Goal: Task Accomplishment & Management: Use online tool/utility

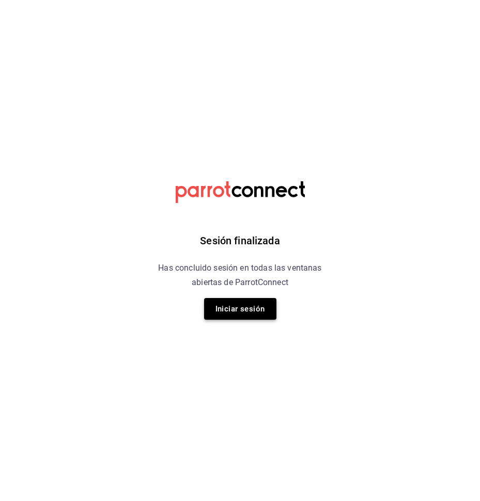
click at [260, 306] on button "Iniciar sesión" at bounding box center [240, 309] width 72 height 22
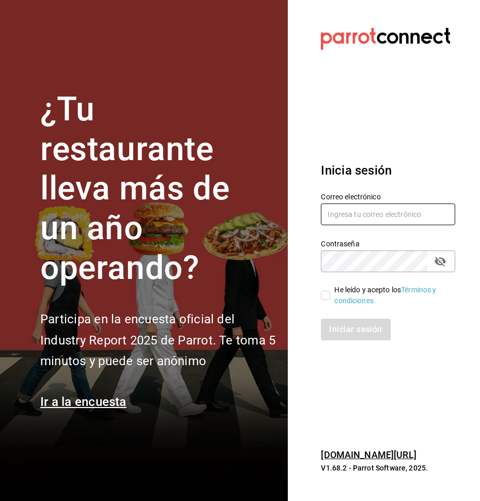
type input "facturas@tuesdaysnfridays.com"
click at [322, 298] on input "He leído y acepto los Términos y condiciones." at bounding box center [325, 295] width 9 height 9
checkbox input "true"
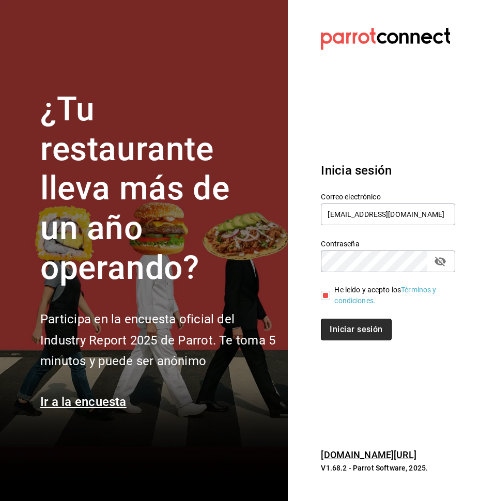
click at [342, 335] on button "Iniciar sesión" at bounding box center [356, 330] width 70 height 22
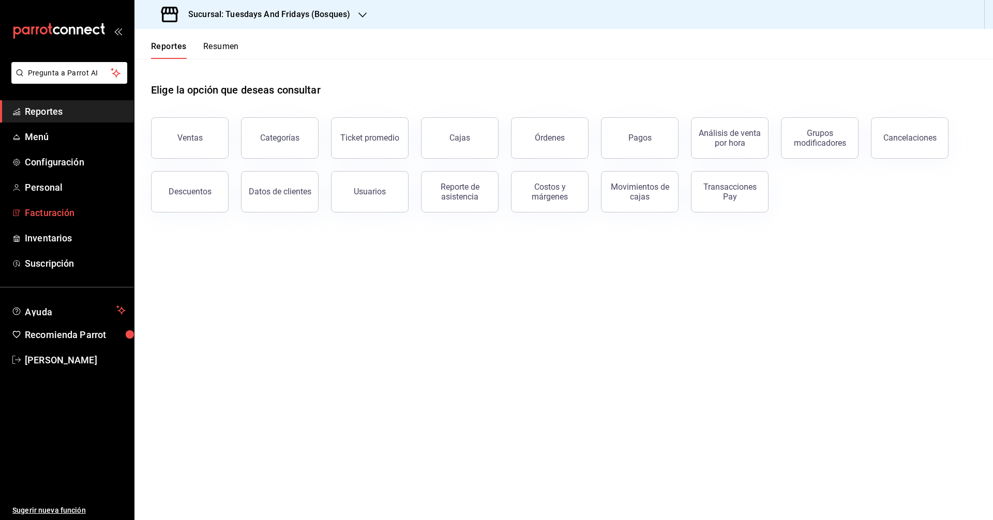
click at [59, 215] on span "Facturación" at bounding box center [75, 213] width 101 height 14
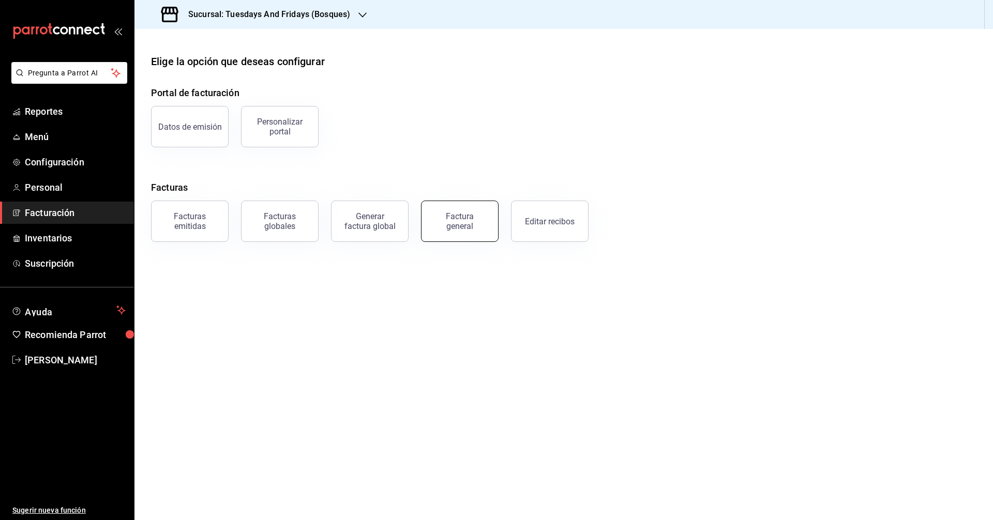
click at [470, 232] on button "Factura general" at bounding box center [460, 221] width 78 height 41
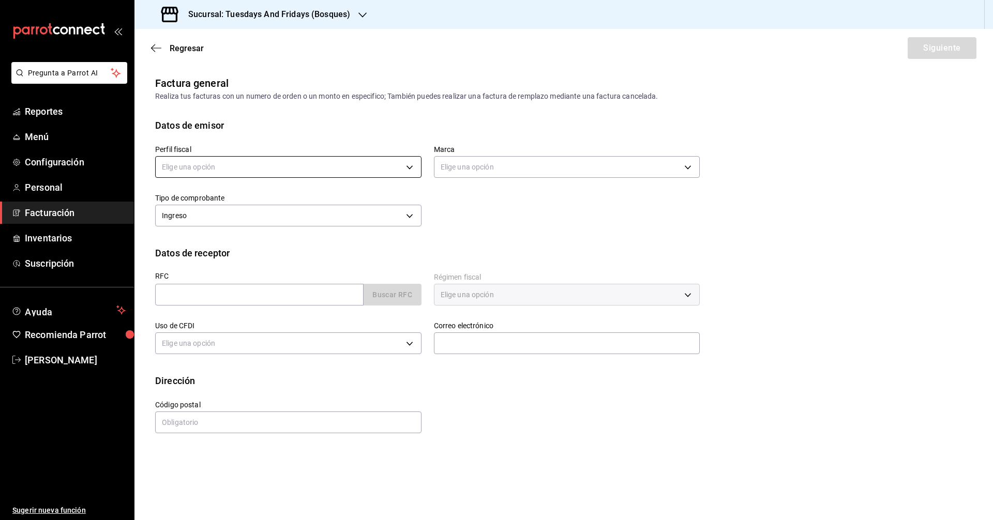
click at [334, 168] on body "Pregunta a Parrot AI Reportes Menú Configuración Personal Facturación Inventari…" at bounding box center [496, 260] width 993 height 520
click at [480, 230] on div at bounding box center [496, 260] width 993 height 520
click at [332, 16] on h3 "Sucursal: Tuesdays And Fridays (Bosques)" at bounding box center [265, 14] width 170 height 12
click at [237, 88] on span "Tuesdays And Fridays (Canteras)" at bounding box center [197, 91] width 109 height 11
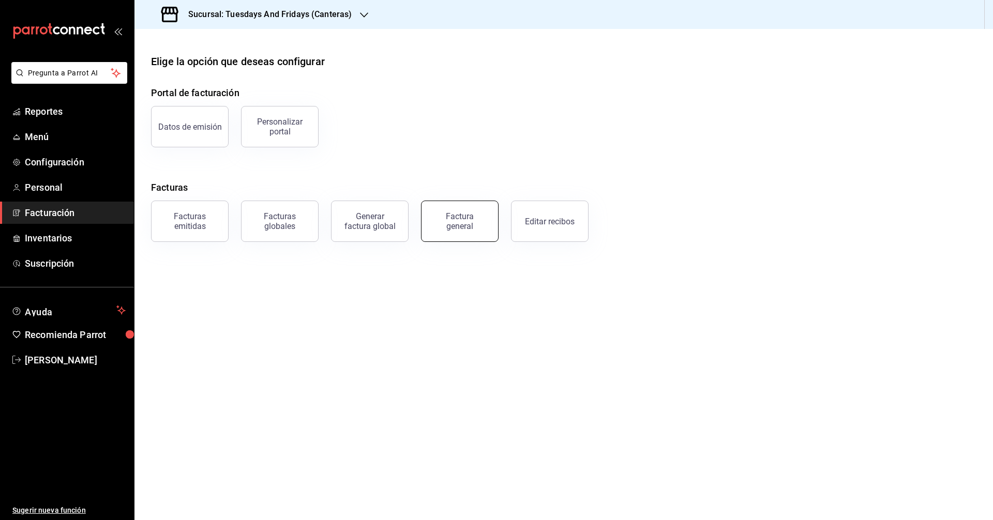
click at [480, 219] on div "Factura general" at bounding box center [460, 221] width 52 height 20
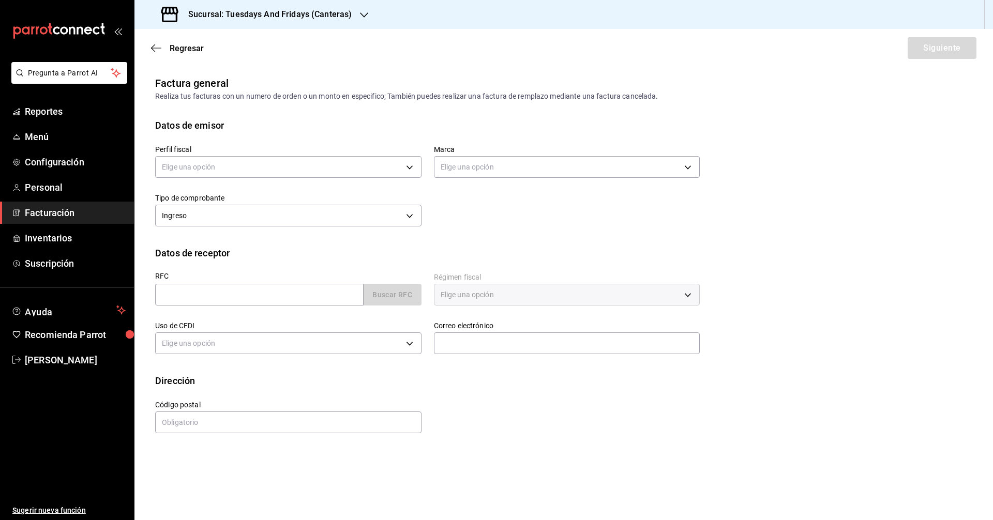
click at [313, 156] on div "Elige una opción" at bounding box center [288, 165] width 266 height 27
click at [296, 170] on body "Pregunta a Parrot AI Reportes Menú Configuración Personal Facturación Inventari…" at bounding box center [496, 260] width 993 height 520
click at [211, 211] on li "[PERSON_NAME]" at bounding box center [288, 219] width 265 height 19
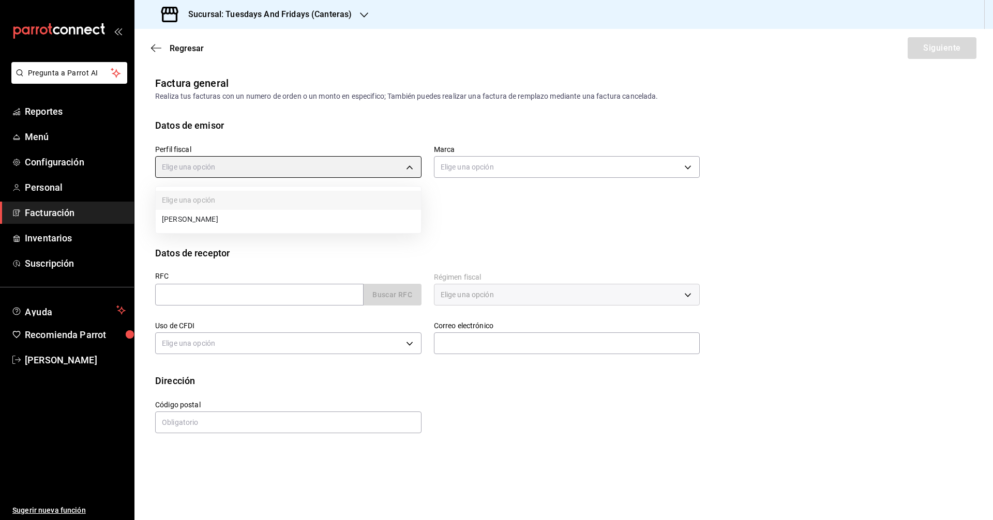
type input "c9cd24ef-4caf-4a7b-8585-89d79b9dc07f"
type input "72192942-13c2-4f84-be82-f50c87f3379a"
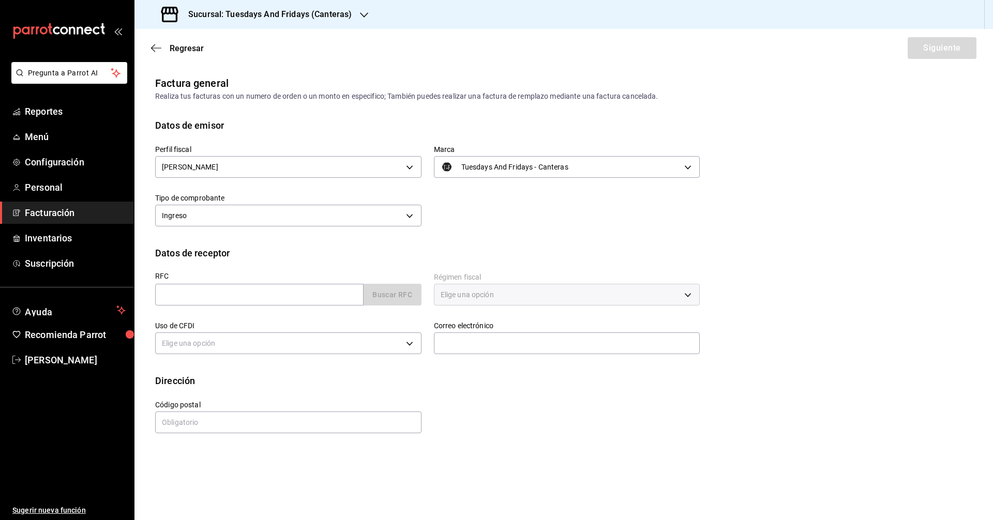
click at [480, 219] on div "Perfil fiscal [PERSON_NAME] c9cd24ef-4caf-4a7b-8585-89d79b9dc07f Marca Tuesdays…" at bounding box center [421, 180] width 557 height 97
click at [317, 223] on body "Pregunta a Parrot AI Reportes Menú Configuración Personal Facturación Inventari…" at bounding box center [496, 260] width 993 height 520
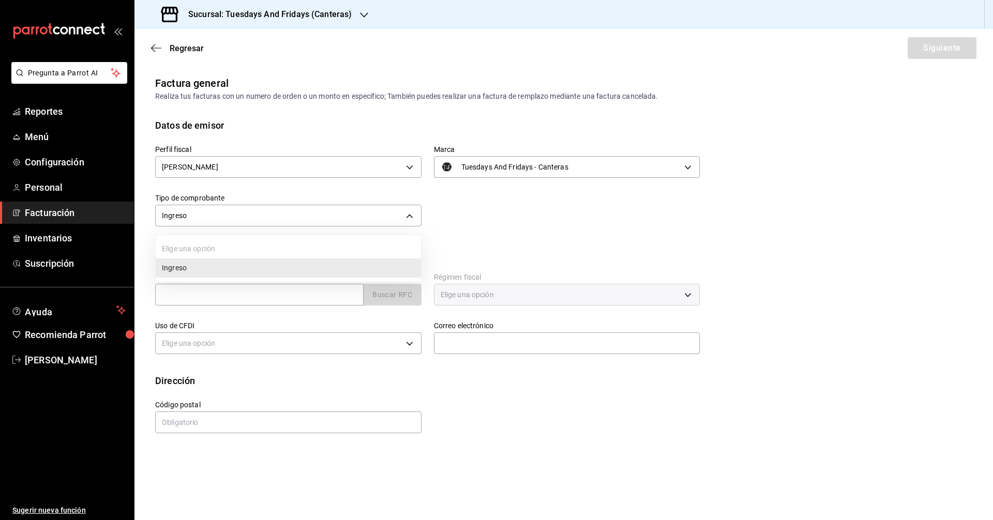
click at [480, 251] on div at bounding box center [496, 260] width 993 height 520
click at [286, 287] on input "text" at bounding box center [259, 295] width 208 height 22
paste input "287140825ECAB"
type input "287140825ECAB"
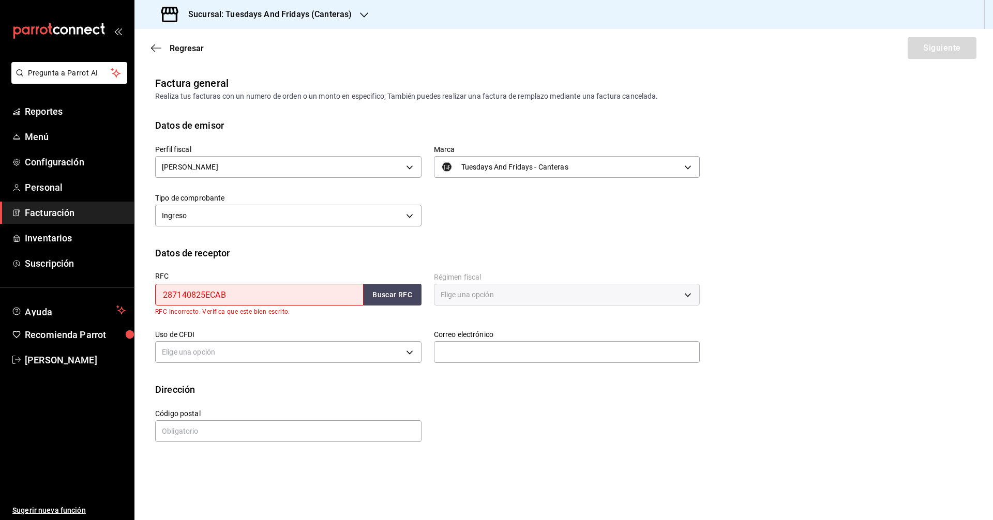
drag, startPoint x: 269, startPoint y: 295, endPoint x: 50, endPoint y: 295, distance: 219.2
click at [50, 295] on div "Pregunta a Parrot AI Reportes Menú Configuración Personal Facturación Inventari…" at bounding box center [496, 260] width 993 height 520
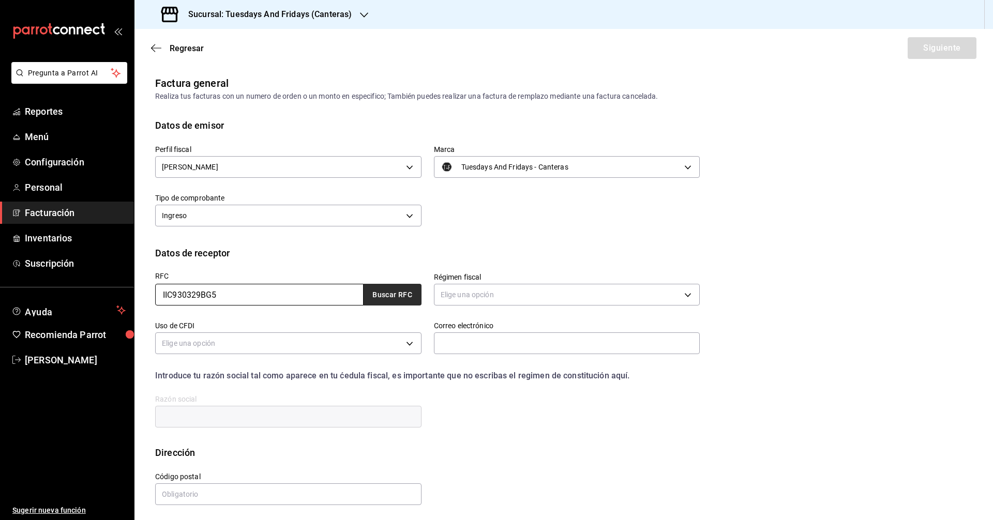
type input "IIC930329BG5"
click at [391, 298] on button "Buscar RFC" at bounding box center [392, 295] width 58 height 22
click at [459, 297] on body "Pregunta a Parrot AI Reportes Menú Configuración Personal Facturación Inventari…" at bounding box center [496, 260] width 993 height 520
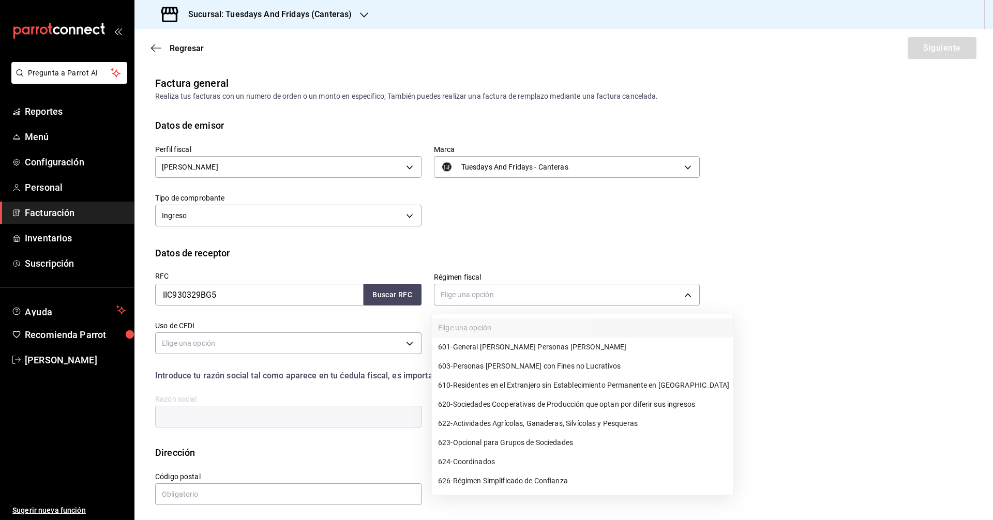
click at [469, 381] on span "610 - Residentes en el Extranjero sin Establecimiento Permanente en [GEOGRAPHIC…" at bounding box center [583, 385] width 291 height 11
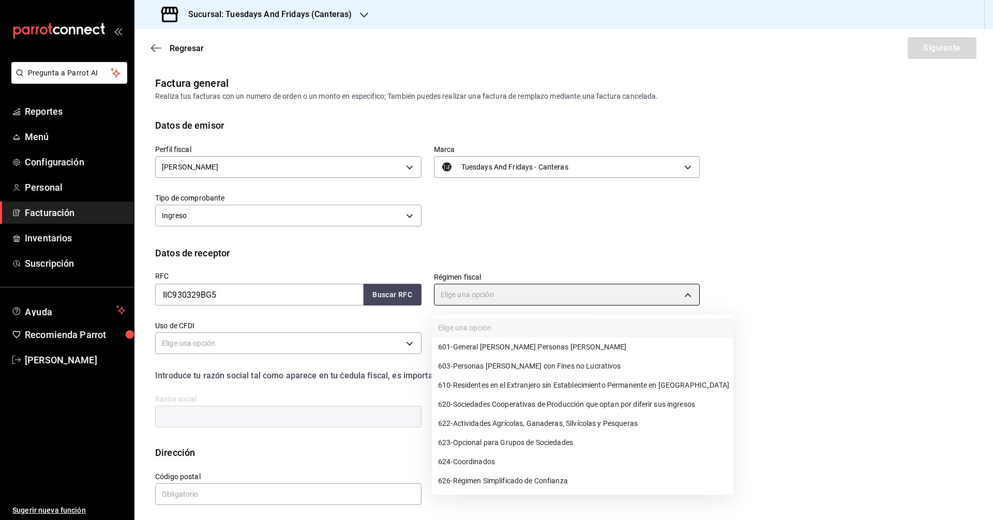
type input "610"
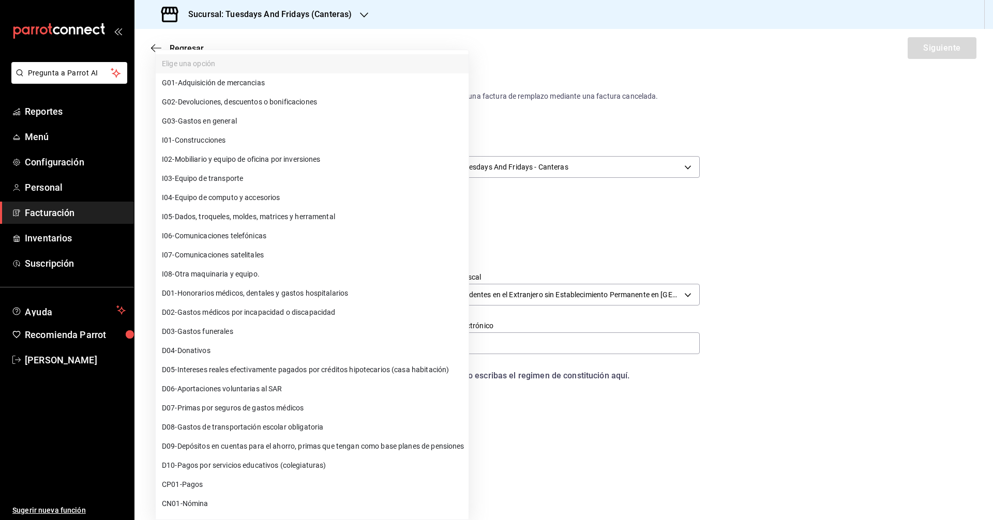
click at [324, 342] on body "Pregunta a Parrot AI Reportes Menú Configuración Personal Facturación Inventari…" at bounding box center [496, 260] width 993 height 520
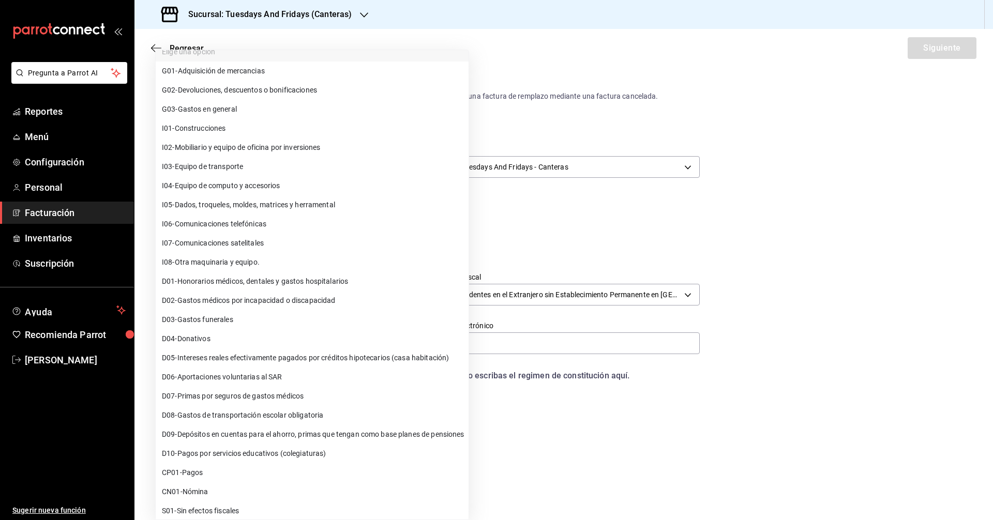
scroll to position [17, 0]
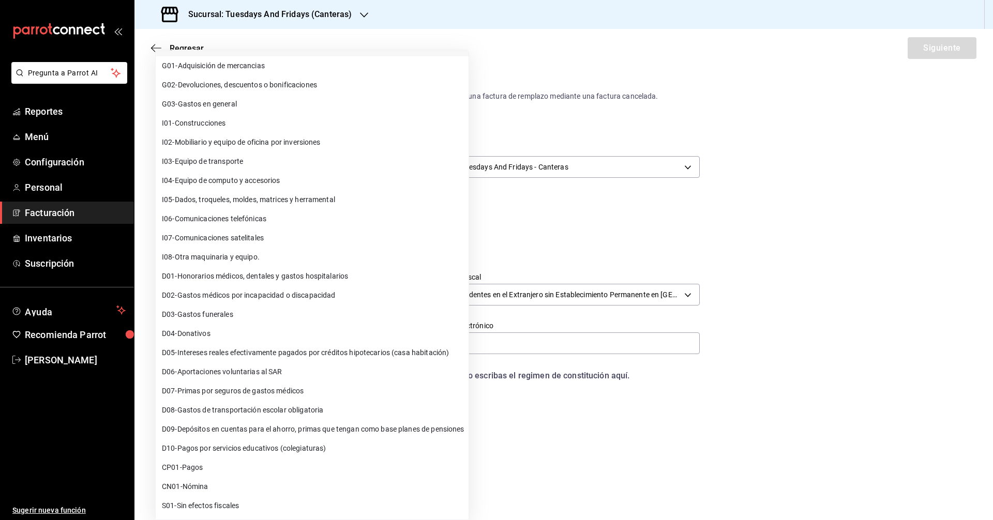
click at [210, 501] on span "S01 - Sin efectos fiscales" at bounding box center [200, 505] width 77 height 11
type input "S01"
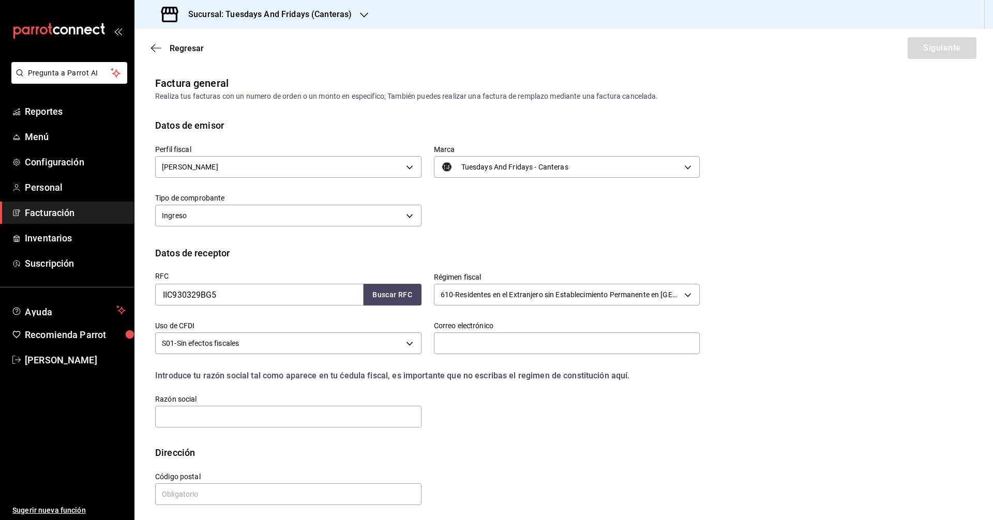
click at [456, 403] on div "RFC IIC930329BG5 Buscar RFC Régimen fiscal 610 - Residentes en el Extranjero si…" at bounding box center [421, 344] width 557 height 169
click at [480, 343] on input "text" at bounding box center [567, 343] width 266 height 22
type input "[PERSON_NAME][EMAIL_ADDRESS][PERSON_NAME][PERSON_NAME][DOMAIN_NAME]"
click at [479, 415] on div "RFC IIC930329BG5 Buscar RFC Régimen fiscal 610 - Residentes en el Extranjero si…" at bounding box center [421, 344] width 557 height 169
click at [359, 410] on input "text" at bounding box center [288, 417] width 266 height 22
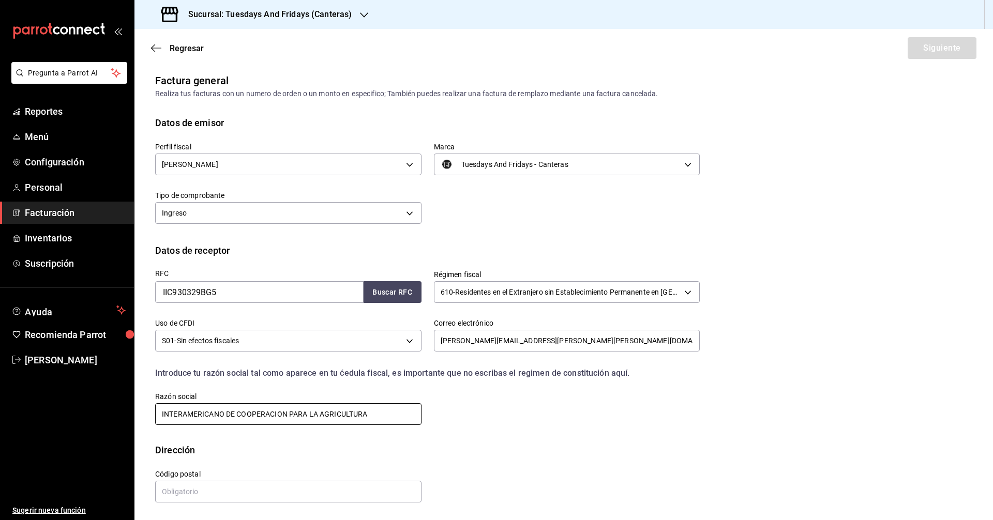
scroll to position [3, 0]
type input "INTERAMERICANO DE COOPERACION PARA LA AGRICULTURA"
click at [327, 486] on input "text" at bounding box center [288, 491] width 266 height 22
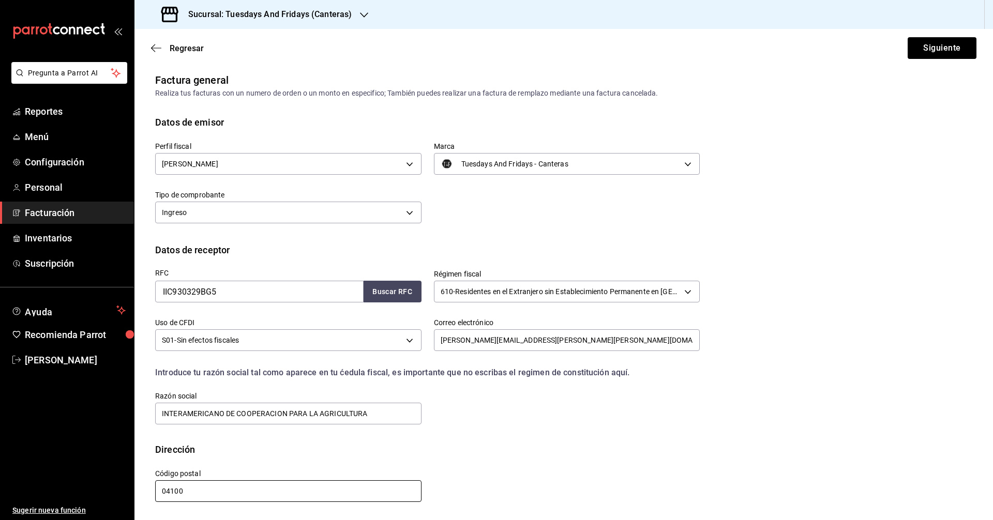
type input "04100"
click at [478, 453] on div "Dirección" at bounding box center [563, 449] width 817 height 14
click at [480, 52] on button "Siguiente" at bounding box center [941, 48] width 69 height 22
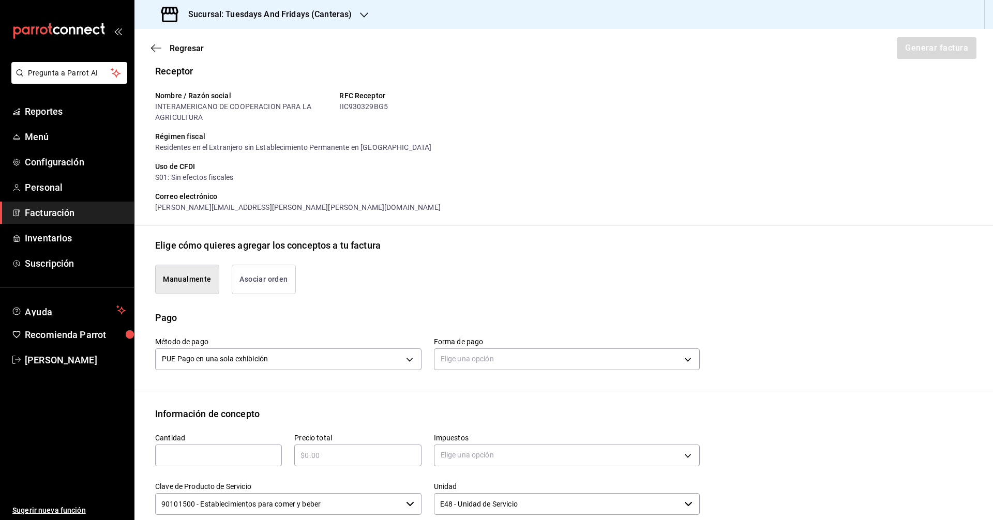
scroll to position [158, 0]
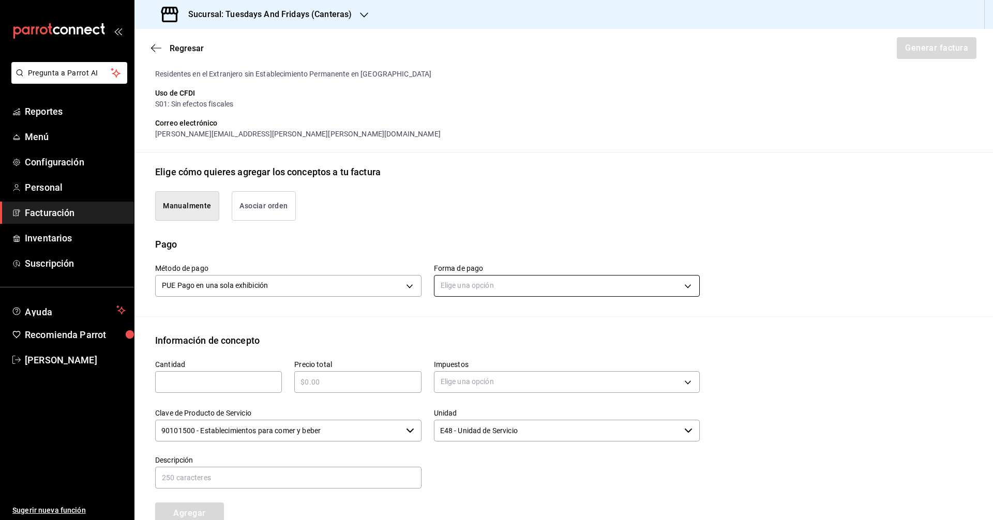
click at [452, 288] on body "Pregunta a Parrot AI Reportes Menú Configuración Personal Facturación Inventari…" at bounding box center [496, 260] width 993 height 520
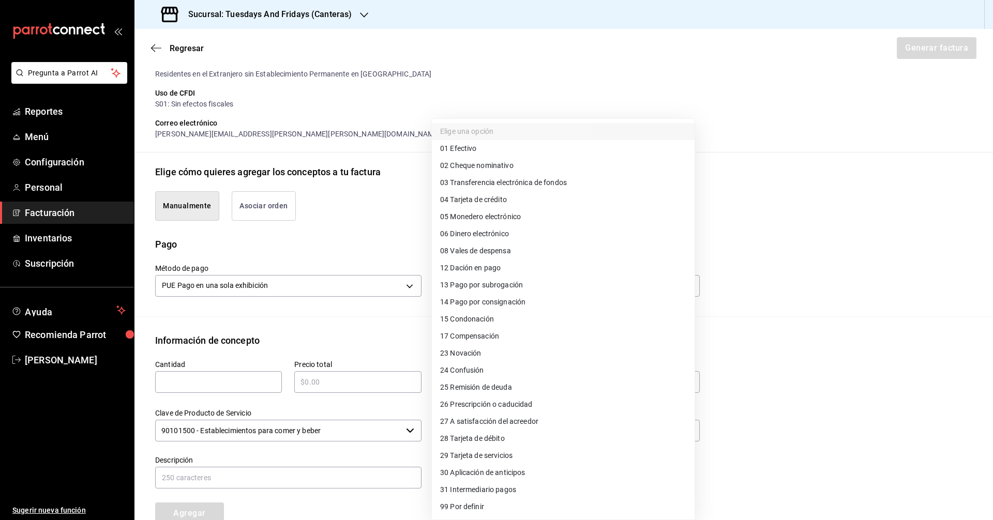
click at [397, 257] on div at bounding box center [496, 260] width 993 height 520
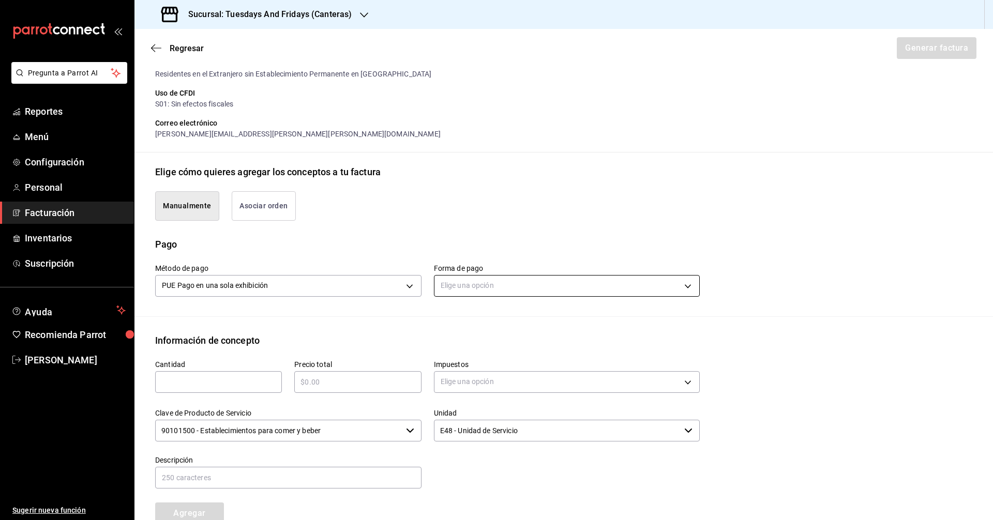
click at [457, 281] on body "Pregunta a Parrot AI Reportes Menú Configuración Personal Facturación Inventari…" at bounding box center [496, 260] width 993 height 520
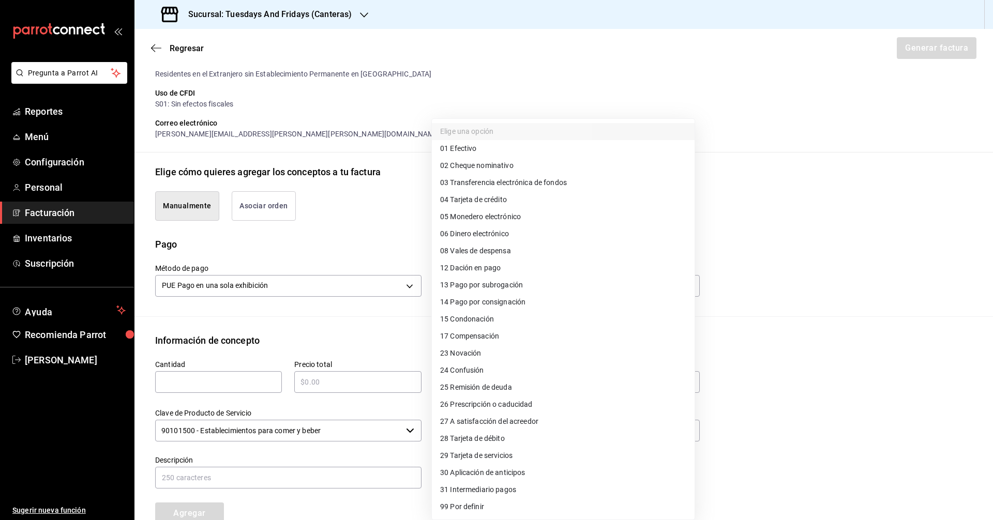
click at [480, 199] on li "04 Tarjeta de crédito" at bounding box center [563, 199] width 263 height 17
type input "04"
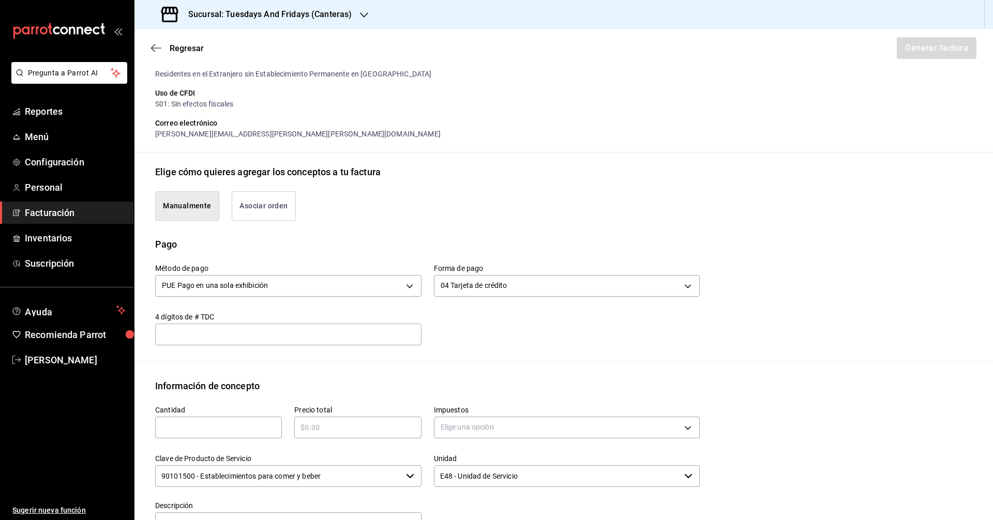
click at [451, 238] on div "Pago" at bounding box center [563, 244] width 817 height 14
click at [298, 337] on input "text" at bounding box center [288, 334] width 266 height 12
click at [340, 364] on div "Emisor Perfil fiscal [PERSON_NAME] Tipo de comprobante Ingreso Receptor Nombre …" at bounding box center [563, 302] width 858 height 770
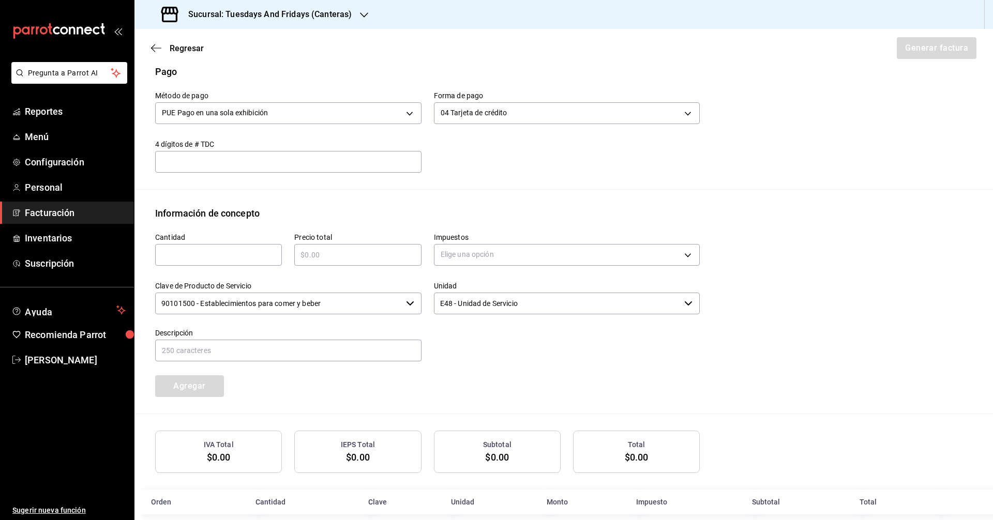
scroll to position [346, 0]
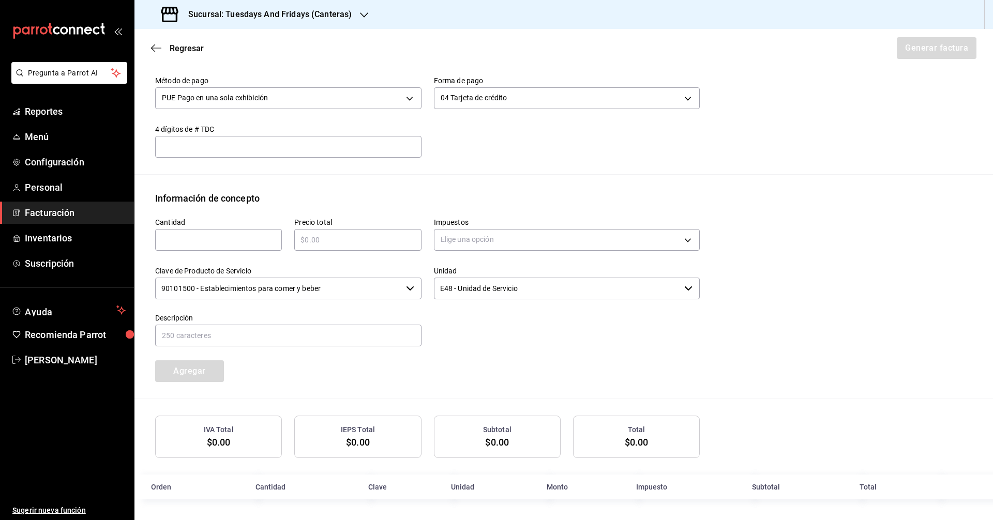
click at [273, 194] on div "Información de concepto" at bounding box center [563, 198] width 817 height 14
click at [218, 240] on input "text" at bounding box center [218, 240] width 127 height 12
click at [247, 238] on input "text" at bounding box center [218, 240] width 127 height 12
type input "1"
click at [269, 211] on div "Cantidad 1 ​" at bounding box center [212, 229] width 139 height 49
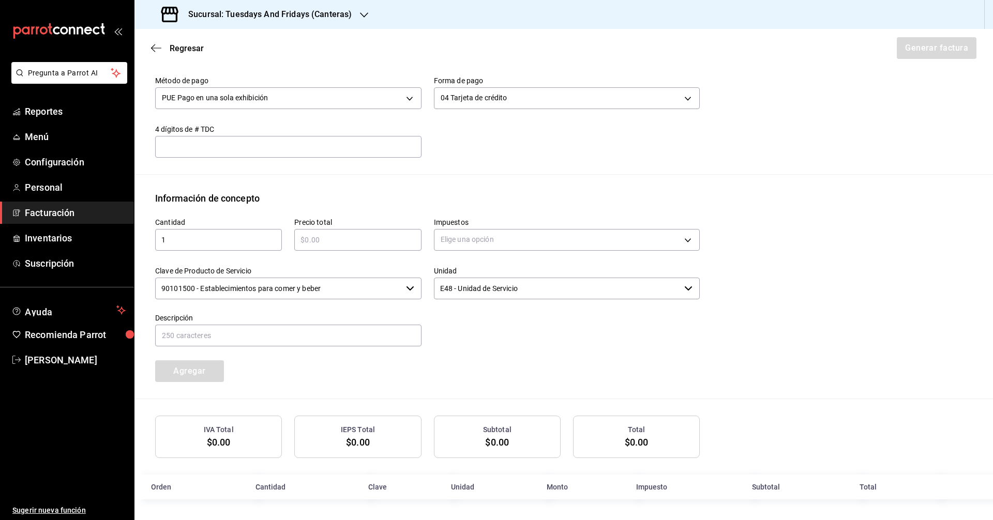
click at [314, 234] on input "text" at bounding box center [357, 240] width 127 height 12
type input "$338"
click at [450, 174] on div "Pago Método de pago PUE Pago en una sola exhibición PUE Forma de pago 04 Tarjet…" at bounding box center [563, 112] width 858 height 125
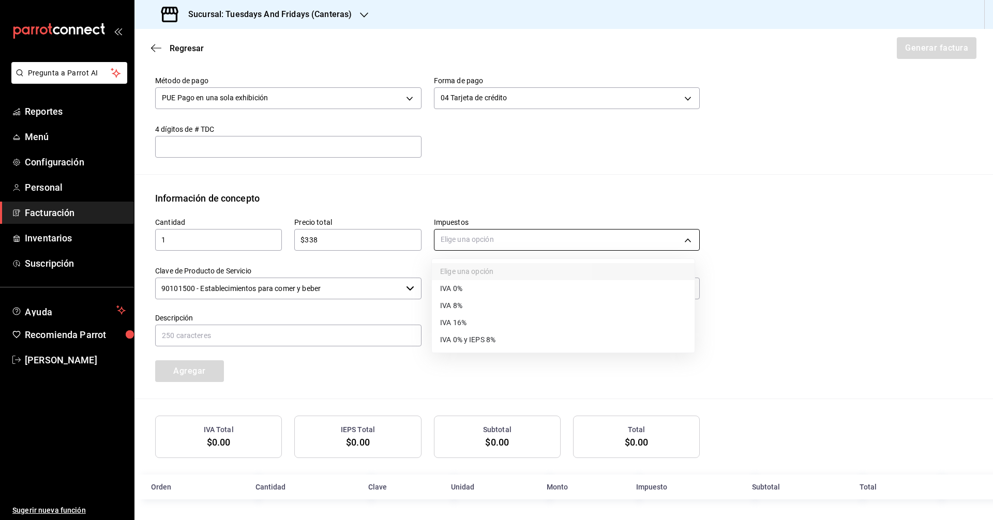
click at [462, 242] on body "Pregunta a Parrot AI Reportes Menú Configuración Personal Facturación Inventari…" at bounding box center [496, 260] width 993 height 520
click at [456, 326] on span "IVA 16%" at bounding box center [453, 322] width 26 height 11
type input "IVA_16"
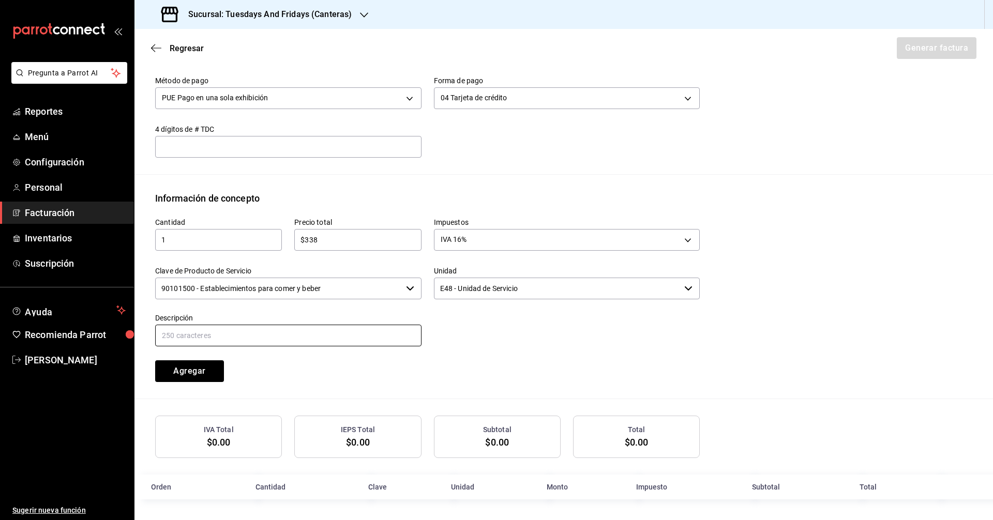
click at [384, 342] on input "text" at bounding box center [288, 336] width 266 height 22
type input "c"
type input "CONSUMO DE ALIMENTOS"
click at [200, 376] on button "Agregar" at bounding box center [189, 371] width 69 height 22
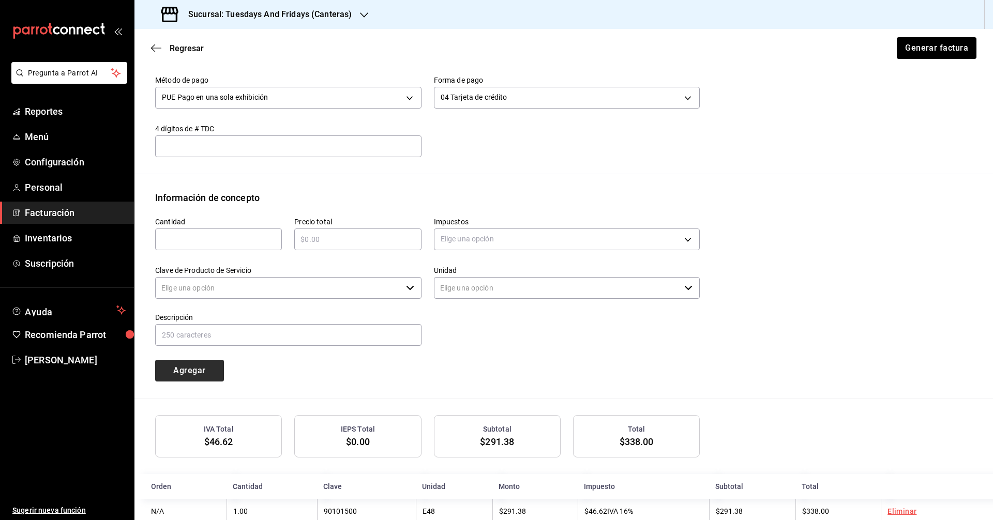
type input "90101500 - Establecimientos para comer y beber"
type input "E48 - Unidad de Servicio"
click at [480, 379] on div "Cantidad ​ Precio total ​ Impuestos Elige una opción Clave de Producto de Servi…" at bounding box center [421, 293] width 557 height 177
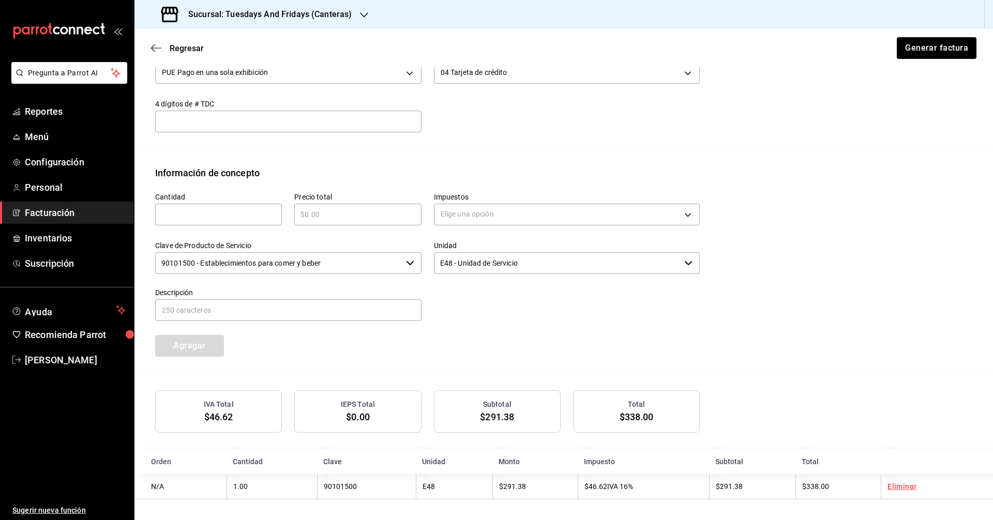
scroll to position [372, 0]
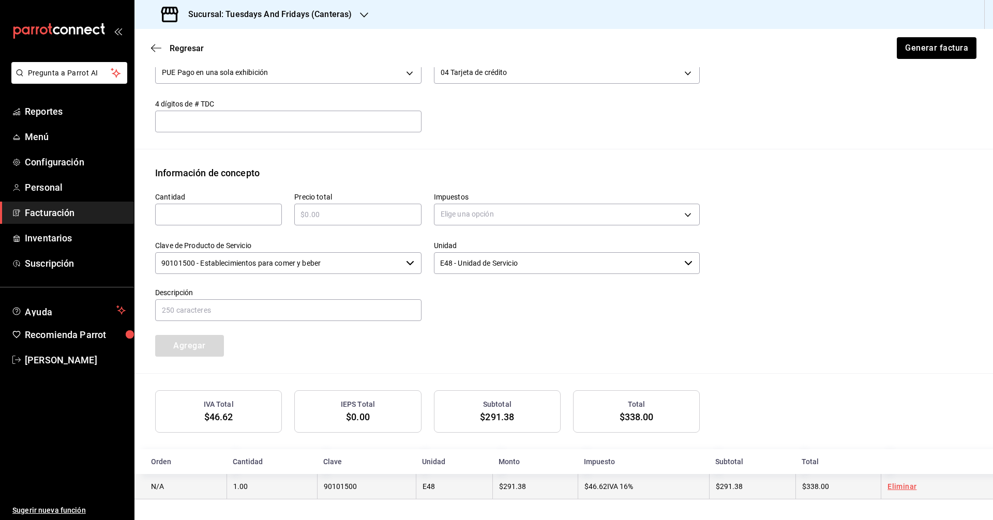
click at [480, 492] on td "$291.38" at bounding box center [752, 486] width 86 height 25
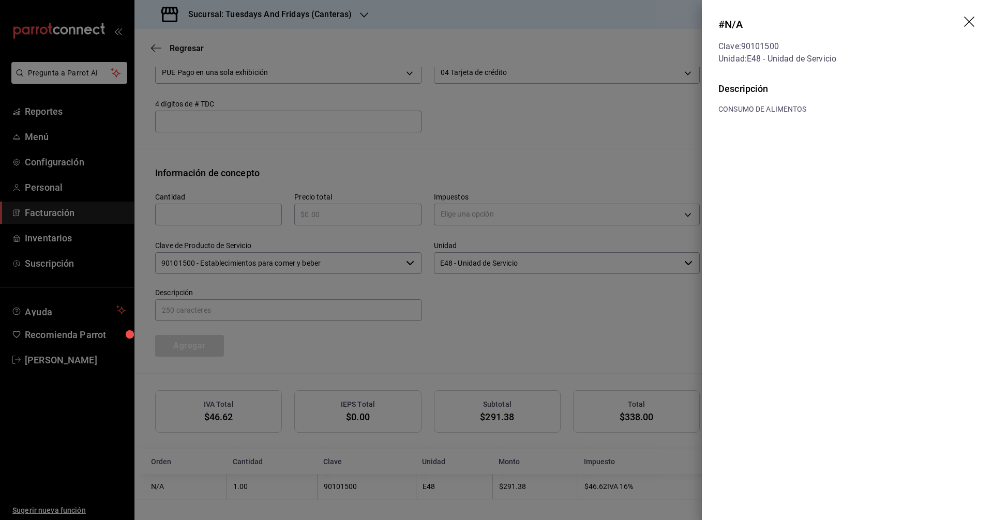
click at [480, 25] on header "# N/A Clave: 90101500 Unidad: E48 - Unidad de Servicio" at bounding box center [846, 41] width 291 height 82
click at [480, 25] on icon "drag" at bounding box center [970, 23] width 12 height 12
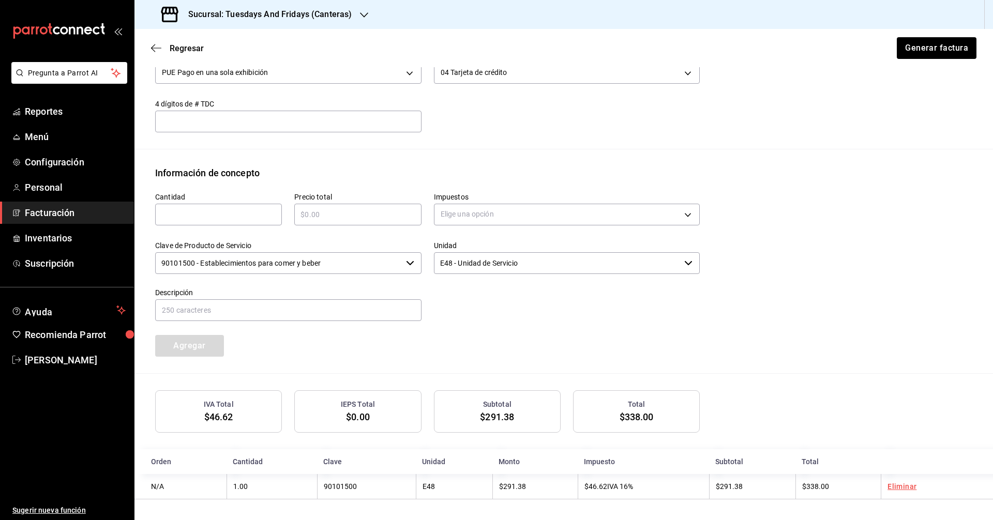
drag, startPoint x: 839, startPoint y: 284, endPoint x: 827, endPoint y: 288, distance: 12.6
click at [480, 284] on div "Cantidad ​ Precio total ​ Impuestos Elige una opción Clave de Producto de Servi…" at bounding box center [563, 276] width 817 height 193
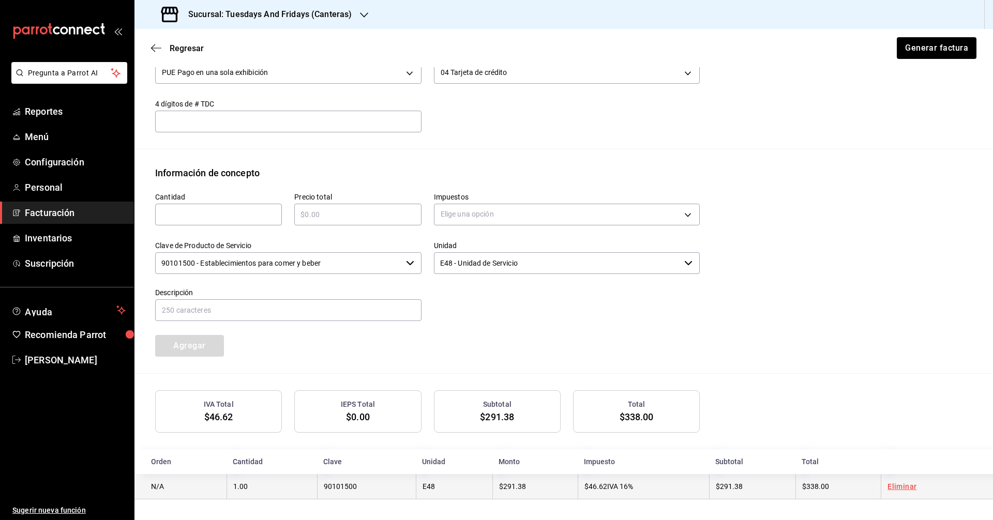
click at [480, 491] on td "$291.38" at bounding box center [534, 486] width 85 height 25
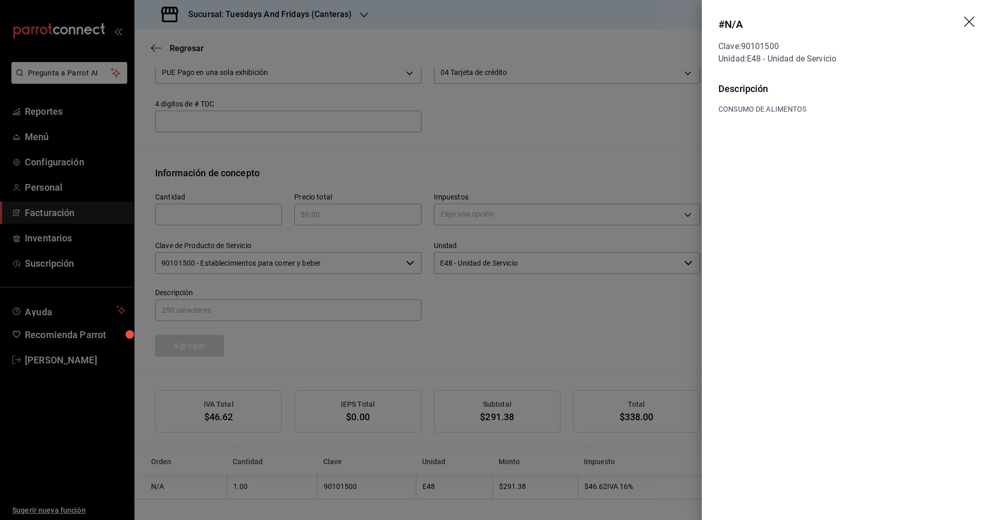
click at [480, 370] on div at bounding box center [496, 260] width 993 height 520
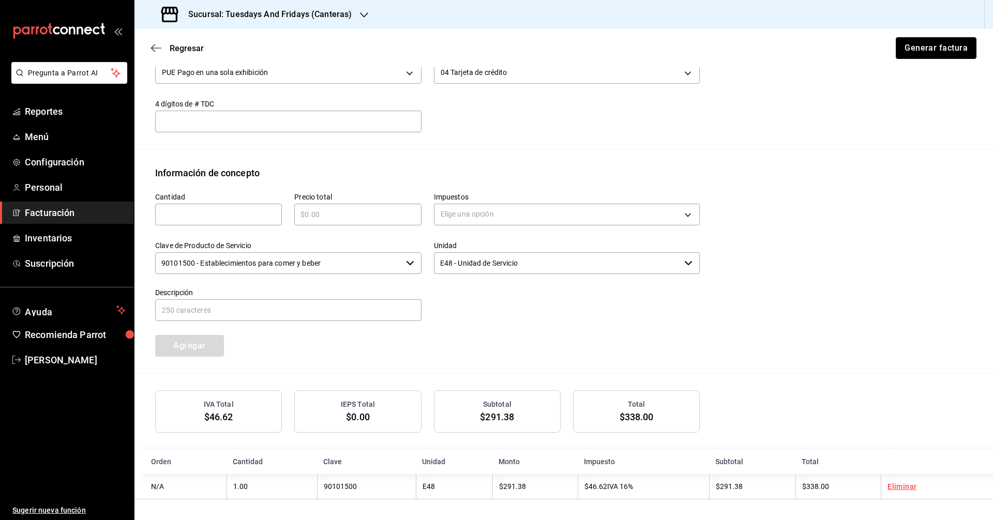
click at [480, 54] on button "Generar factura" at bounding box center [935, 48] width 81 height 22
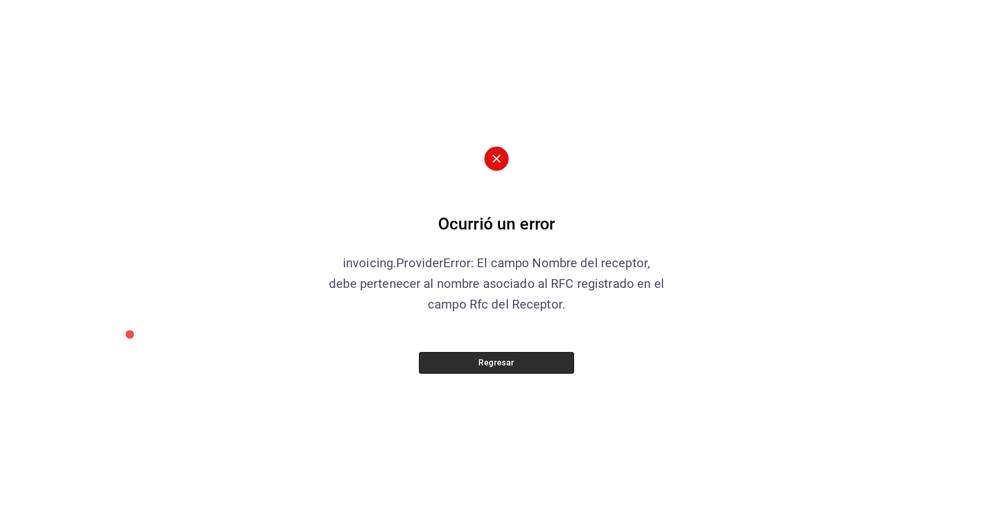
click at [480, 365] on button "Regresar" at bounding box center [496, 363] width 155 height 22
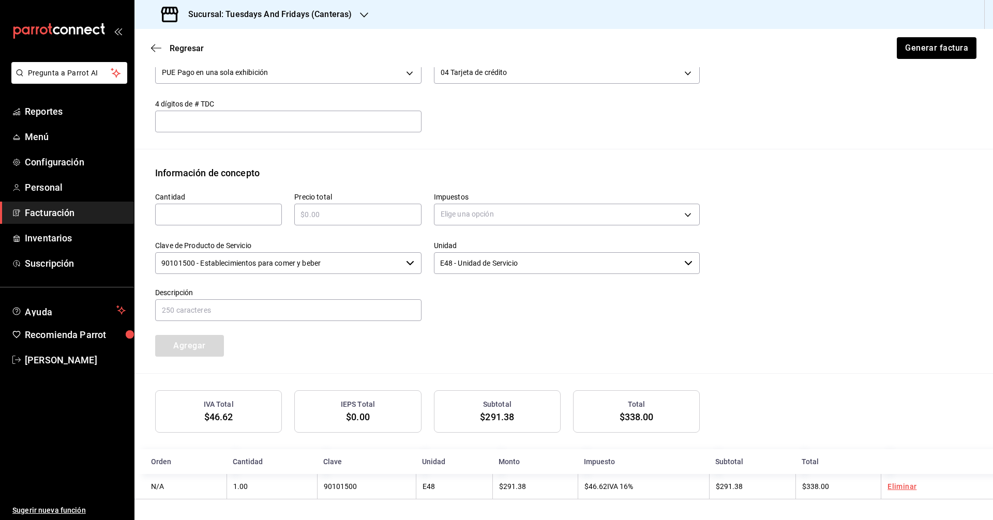
click at [480, 348] on div "Cantidad ​ Precio total ​ Impuestos Elige una opción Clave de Producto de Servi…" at bounding box center [421, 268] width 557 height 177
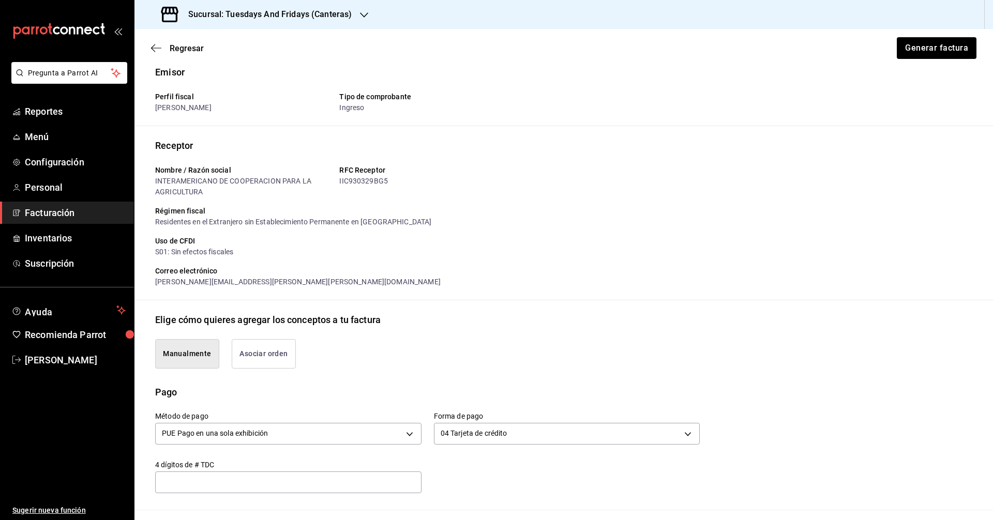
scroll to position [0, 0]
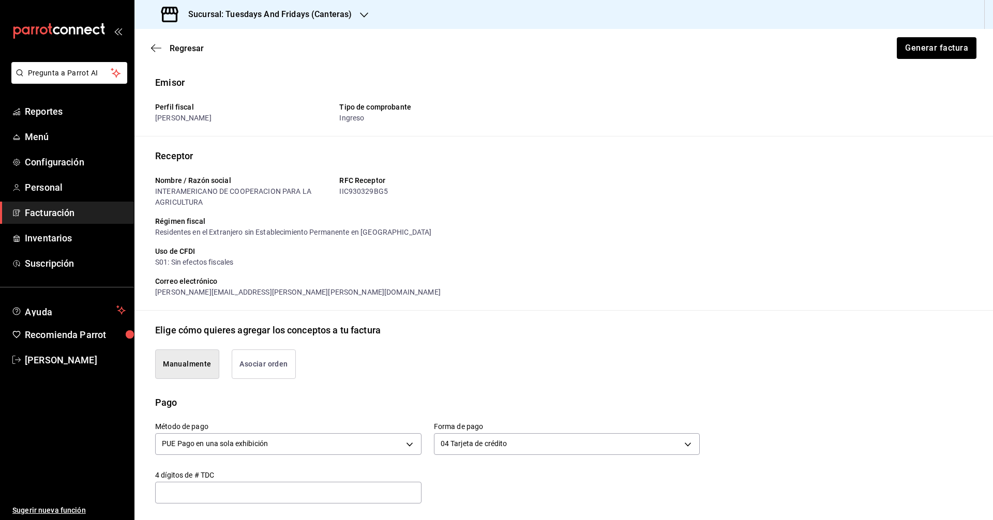
click at [480, 225] on div "Receptor Nombre / Razón social INTERAMERICANO DE COOPERACION PARA LA AGRICULTUR…" at bounding box center [563, 230] width 817 height 162
drag, startPoint x: 327, startPoint y: 155, endPoint x: 119, endPoint y: 56, distance: 230.5
click at [326, 155] on p "Receptor" at bounding box center [563, 156] width 817 height 14
click at [149, 49] on div "Regresar Generar factura" at bounding box center [563, 48] width 858 height 38
click at [156, 45] on icon "button" at bounding box center [156, 47] width 10 height 9
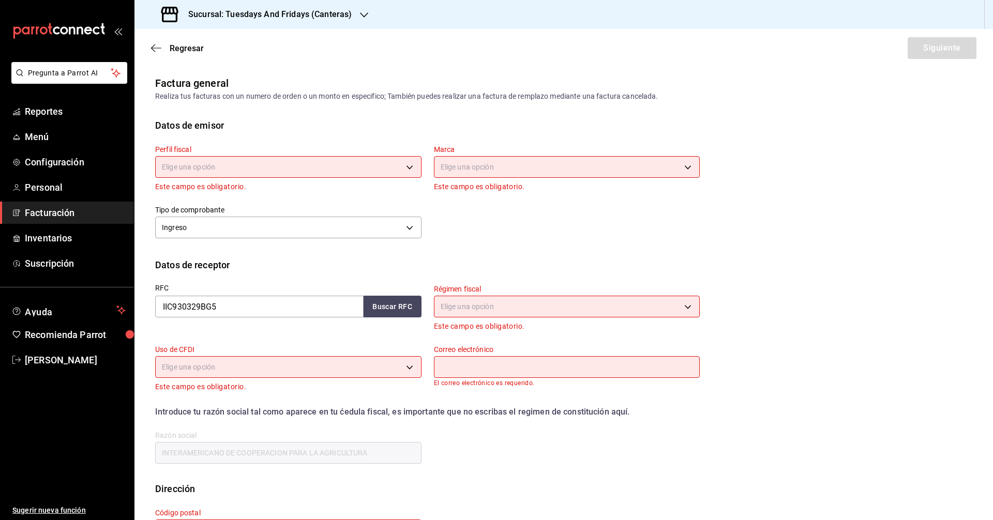
click at [350, 169] on body "Pregunta a Parrot AI Reportes Menú Configuración Personal Facturación Inventari…" at bounding box center [496, 260] width 993 height 520
click at [254, 215] on li "[PERSON_NAME]" at bounding box center [287, 219] width 263 height 19
type input "c9cd24ef-4caf-4a7b-8585-89d79b9dc07f"
type input "72192942-13c2-4f84-be82-f50c87f3379a"
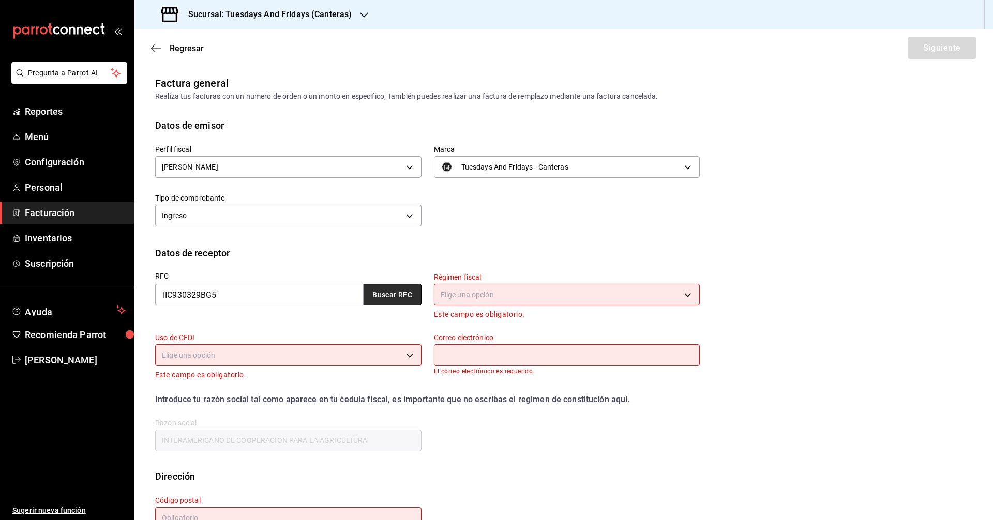
click at [388, 296] on button "Buscar RFC" at bounding box center [392, 295] width 58 height 22
click at [480, 236] on div "Perfil fiscal [PERSON_NAME] c9cd24ef-4caf-4a7b-8585-89d79b9dc07f Marca Tuesdays…" at bounding box center [563, 189] width 817 height 114
click at [471, 290] on body "Pregunta a Parrot AI Reportes Menú Configuración Personal Facturación Inventari…" at bounding box center [496, 260] width 993 height 520
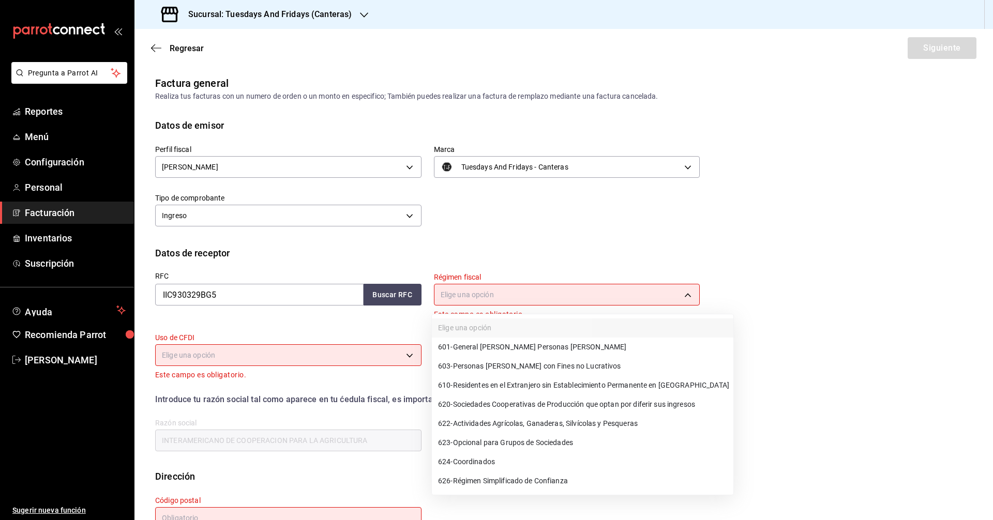
click at [480, 382] on span "610 - Residentes en el Extranjero sin Establecimiento Permanente en [GEOGRAPHIC…" at bounding box center [583, 385] width 291 height 11
type input "610"
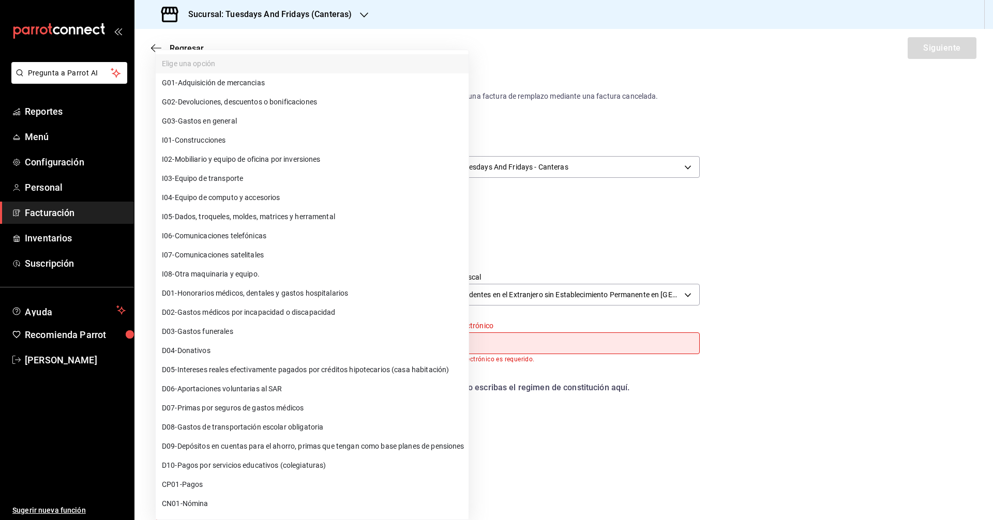
click at [365, 347] on body "Pregunta a Parrot AI Reportes Menú Configuración Personal Facturación Inventari…" at bounding box center [496, 260] width 993 height 520
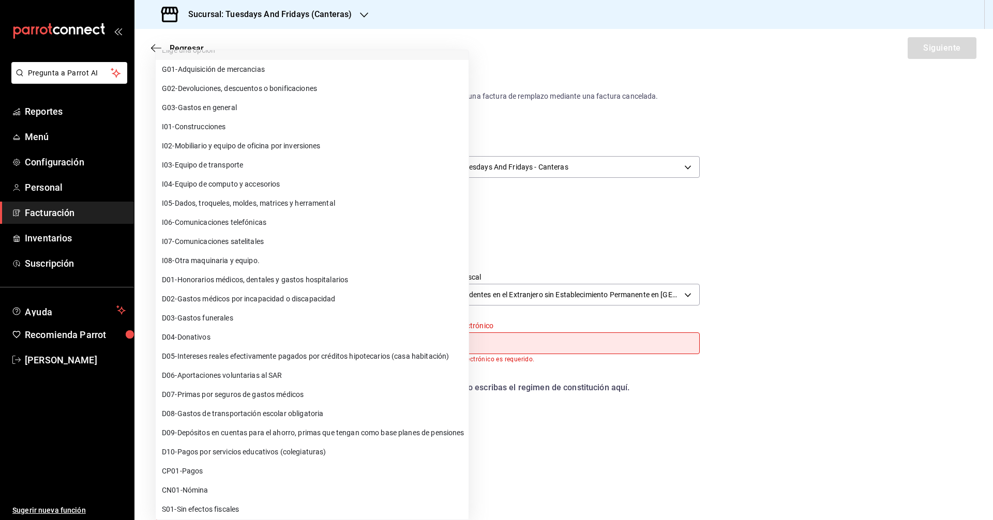
scroll to position [17, 0]
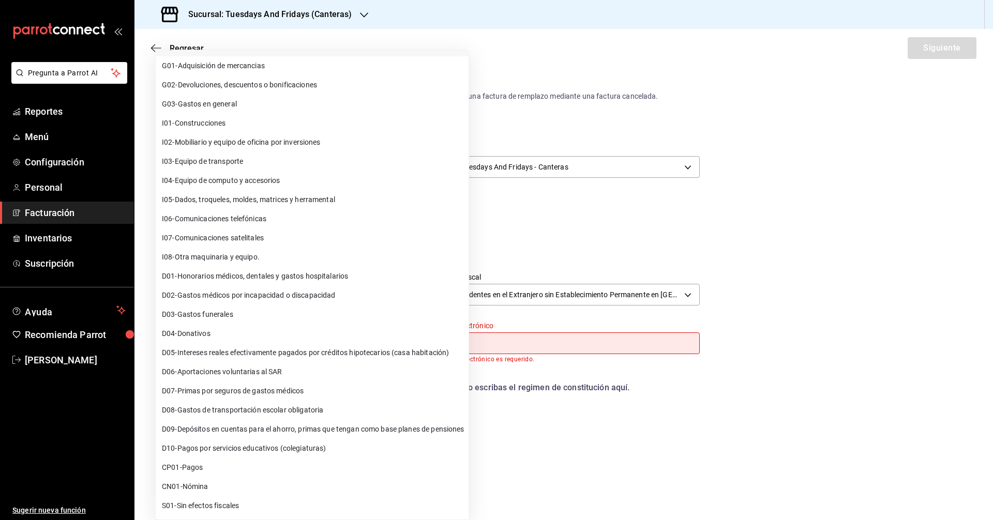
click at [189, 501] on span "S01 - Sin efectos fiscales" at bounding box center [200, 505] width 77 height 11
type input "S01"
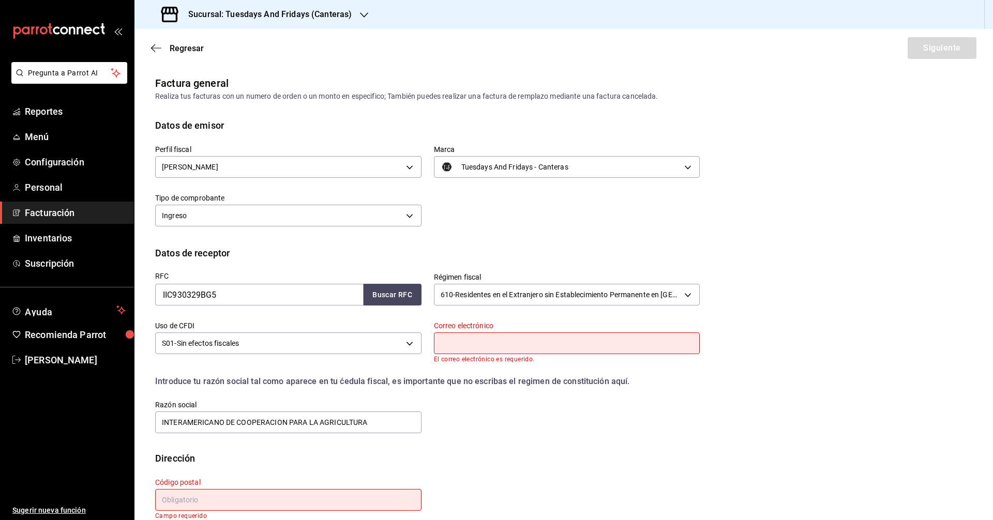
click at [480, 330] on div "Correo electrónico El correo electrónico es requerido." at bounding box center [567, 342] width 266 height 42
click at [480, 351] on input "text" at bounding box center [567, 343] width 266 height 22
type input "[PERSON_NAME][EMAIL_ADDRESS][PERSON_NAME][PERSON_NAME][DOMAIN_NAME]"
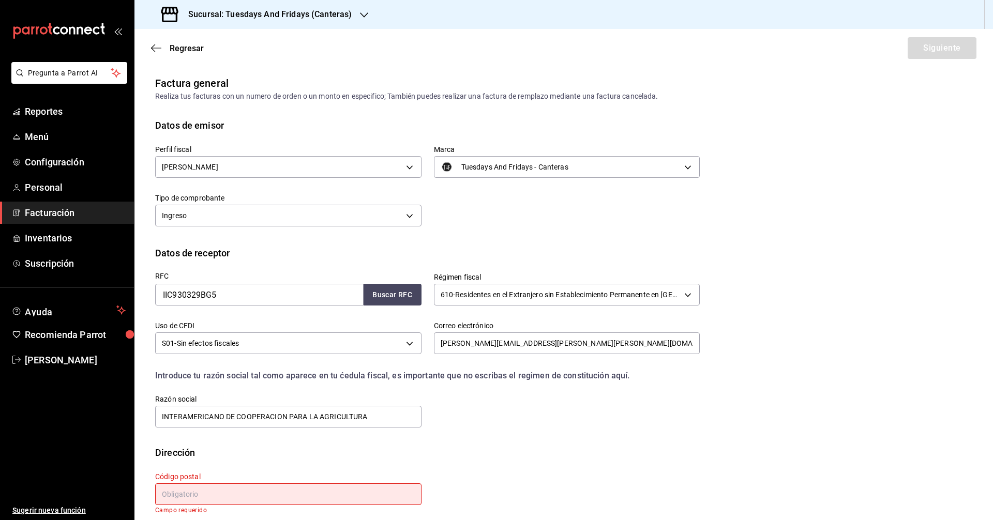
click at [257, 464] on div "Código postal Campo requerido" at bounding box center [282, 487] width 279 height 54
drag, startPoint x: 163, startPoint y: 417, endPoint x: 198, endPoint y: 409, distance: 35.5
click at [167, 417] on input "INTERAMERICANO DE COOPERACION PARA LA AGRICULTURA" at bounding box center [288, 417] width 266 height 22
type input "INSTITUTO INTERAMERICANO DE COOPERACION PARA LA AGRICULTURA"
click at [236, 451] on div "Dirección" at bounding box center [563, 453] width 817 height 14
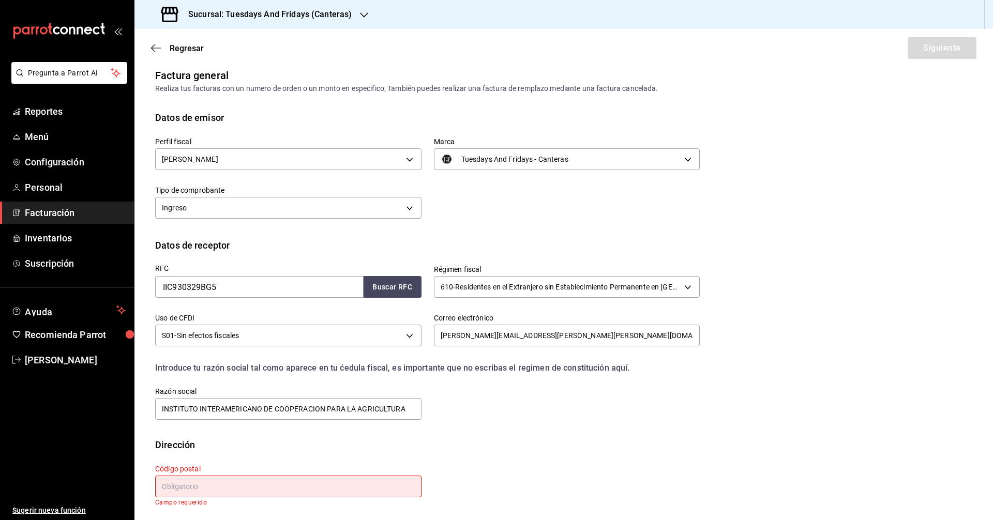
scroll to position [10, 0]
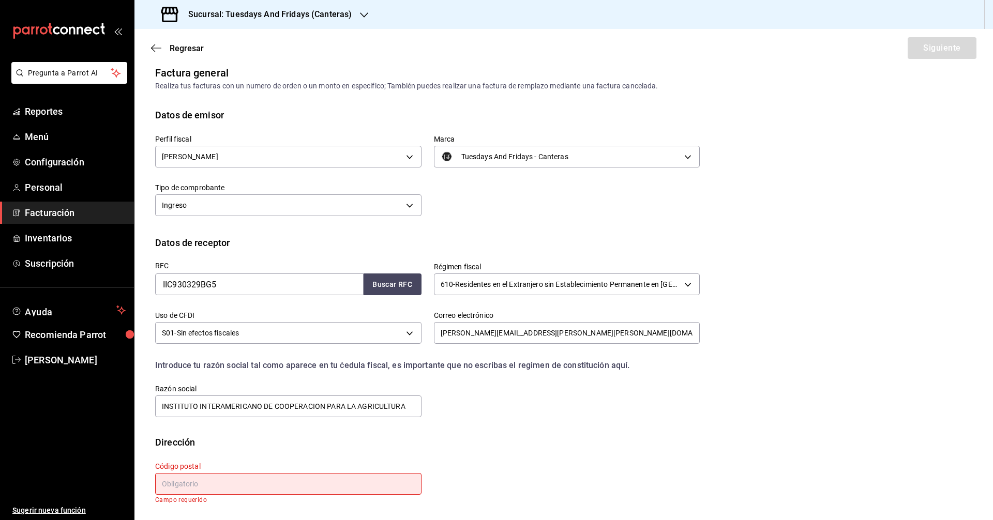
click at [225, 473] on input "text" at bounding box center [288, 484] width 266 height 22
type input "04100"
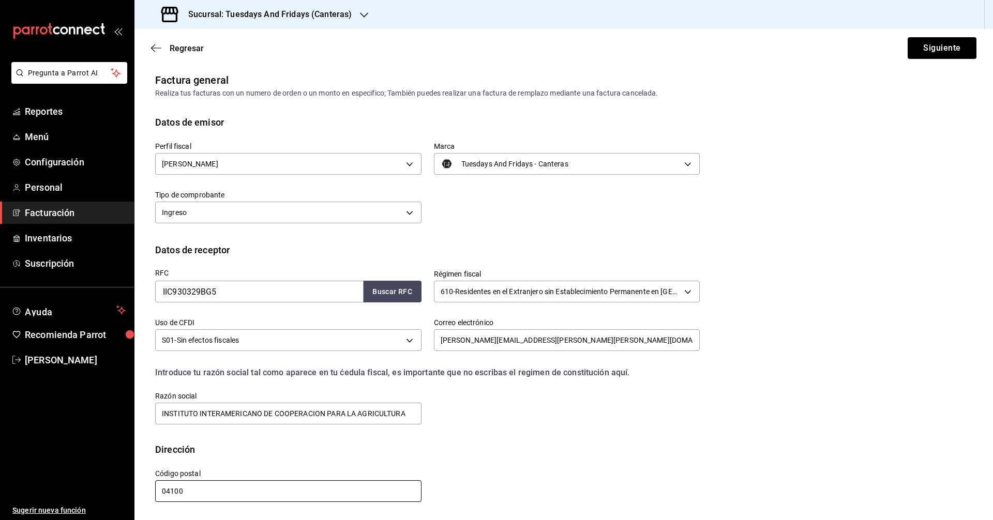
scroll to position [3, 0]
click at [430, 457] on div "Calle # exterior # interior Código postal 04100 Estado ​ Municipio ​ [GEOGRAPHI…" at bounding box center [421, 479] width 557 height 47
click at [480, 51] on button "Siguiente" at bounding box center [941, 48] width 69 height 22
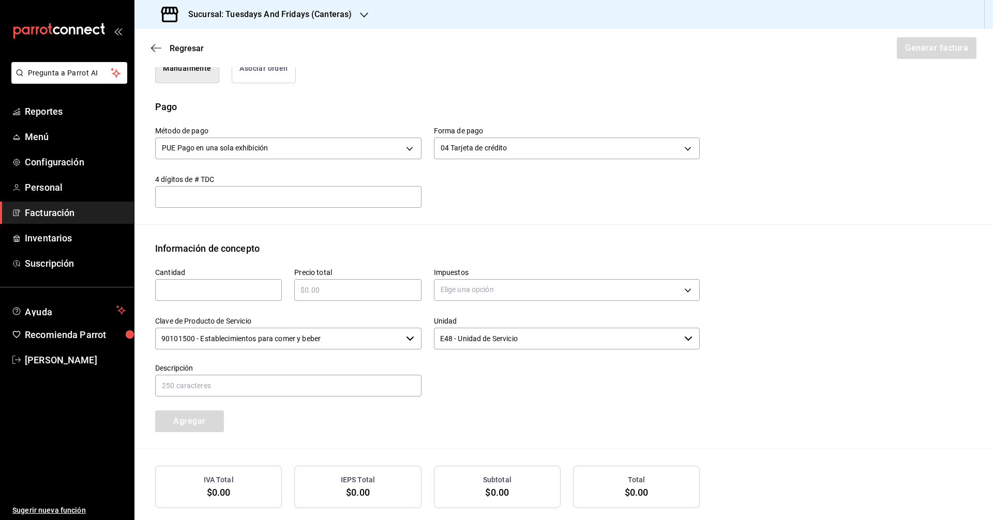
scroll to position [346, 0]
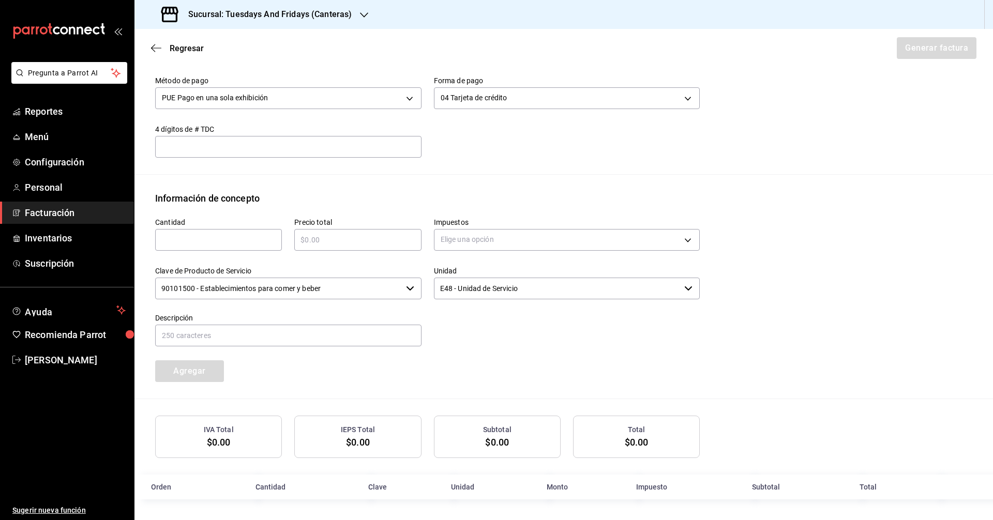
click at [255, 246] on div "​" at bounding box center [218, 240] width 127 height 22
type input "1"
click at [341, 247] on div "​" at bounding box center [357, 240] width 127 height 22
type input "$338"
click at [480, 243] on body "Pregunta a Parrot AI Reportes Menú Configuración Personal Facturación Inventari…" at bounding box center [496, 260] width 993 height 520
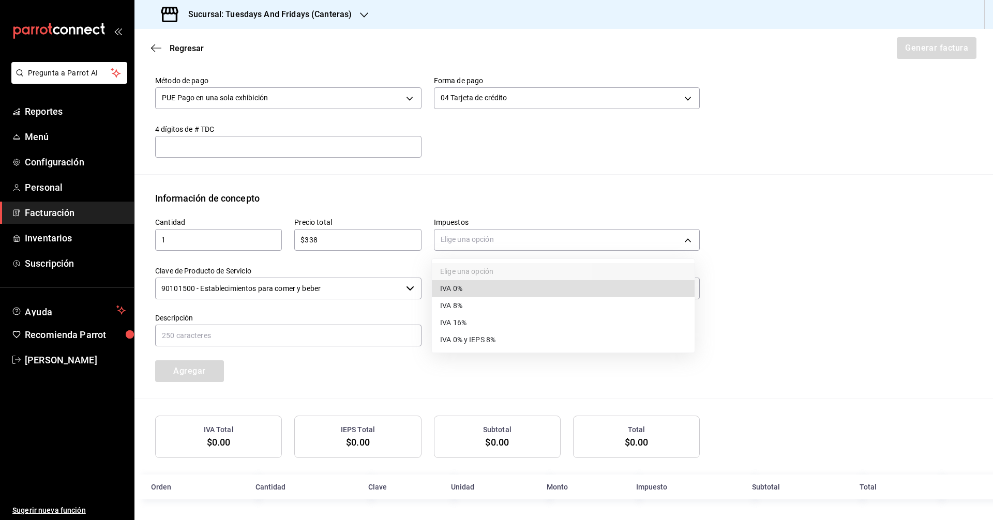
click at [459, 323] on span "IVA 16%" at bounding box center [453, 322] width 26 height 11
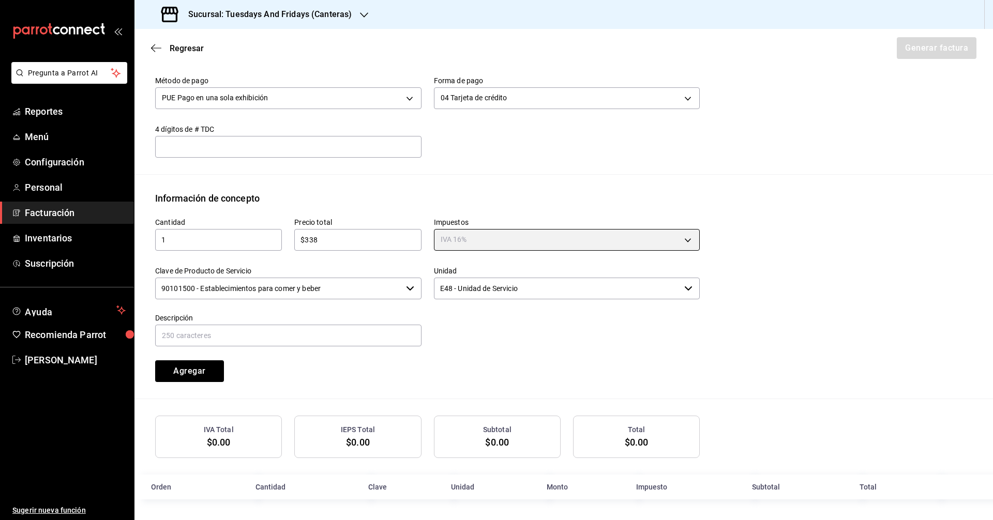
type input "IVA_16"
click at [355, 342] on input "text" at bounding box center [288, 336] width 266 height 22
type input "CONSUMO DE ALIMENTOS"
click at [309, 380] on div "Cantidad 1 ​ Precio total $338 ​ Impuestos IVA 16% IVA_16 Clave de Producto de …" at bounding box center [421, 293] width 557 height 177
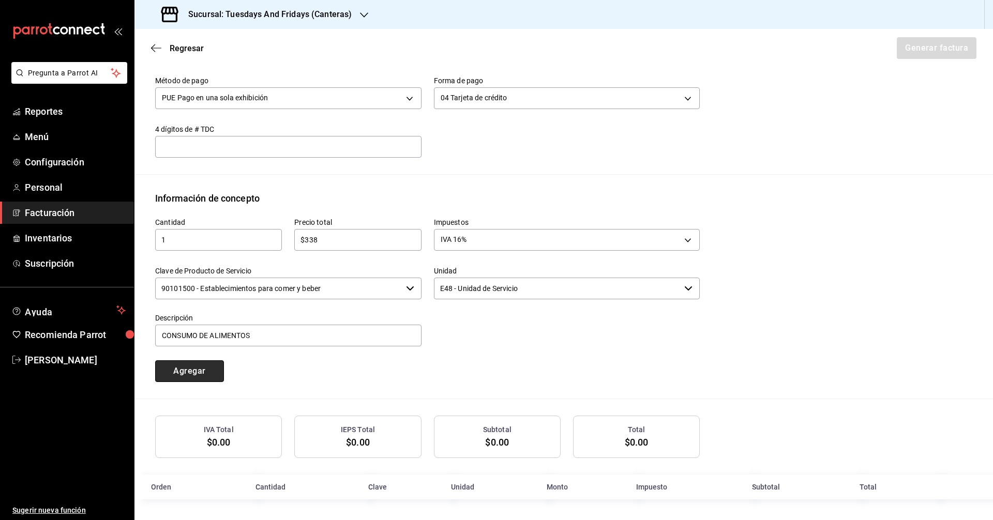
click at [176, 371] on button "Agregar" at bounding box center [189, 371] width 69 height 22
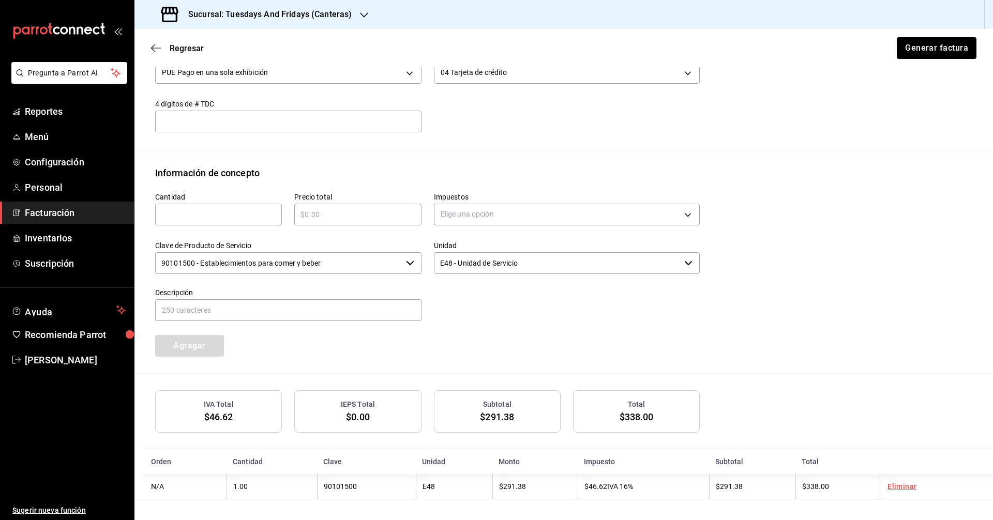
scroll to position [372, 0]
click at [480, 52] on button "Generar factura" at bounding box center [935, 48] width 81 height 22
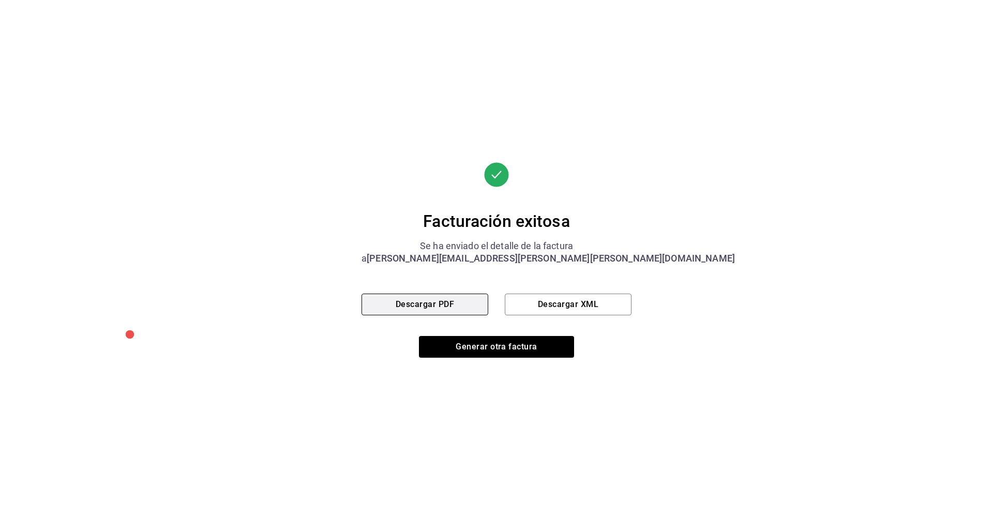
click at [470, 304] on button "Descargar PDF" at bounding box center [424, 305] width 127 height 22
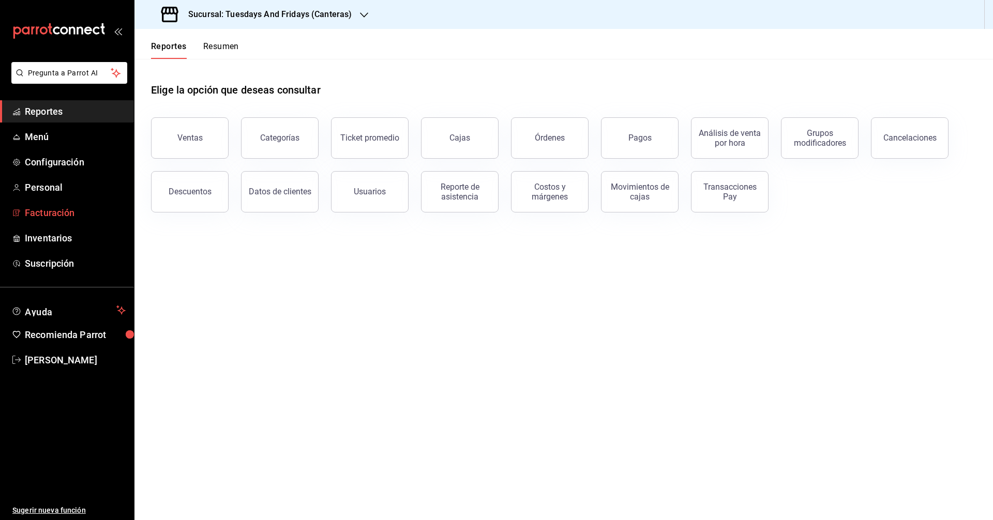
click at [83, 216] on span "Facturación" at bounding box center [75, 213] width 101 height 14
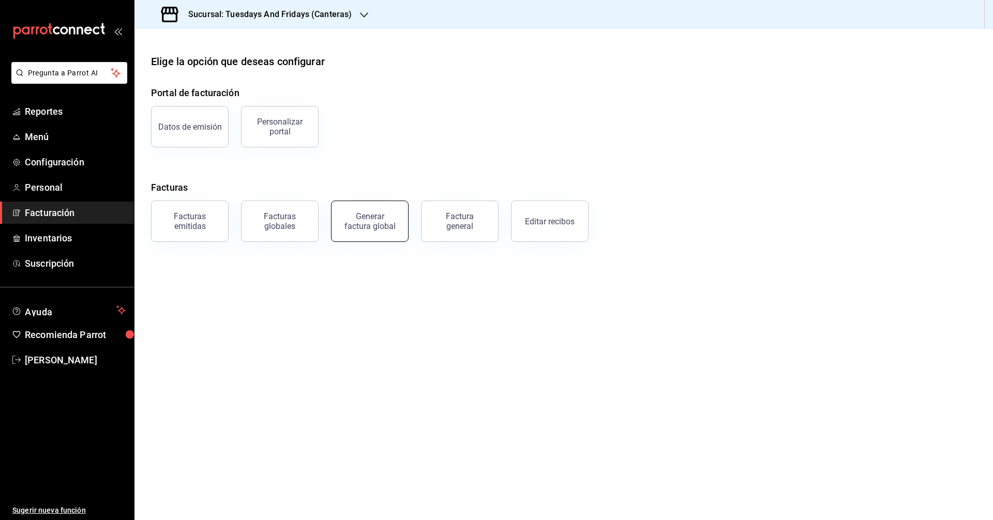
click at [388, 225] on div "Generar factura global" at bounding box center [370, 221] width 52 height 20
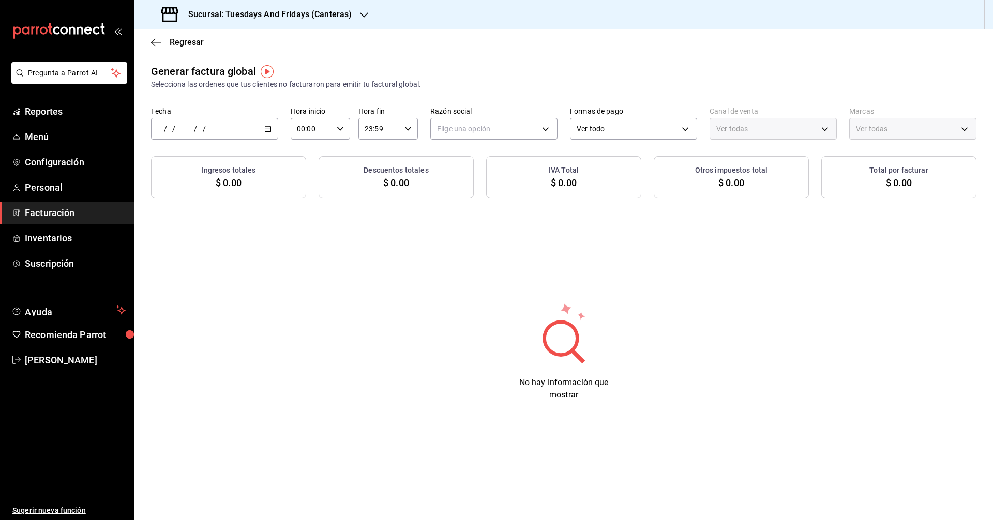
type input "PARROT,UBER_EATS,RAPPI,DIDI_FOOD,ONLINE"
click at [49, 120] on link "Reportes" at bounding box center [67, 111] width 134 height 22
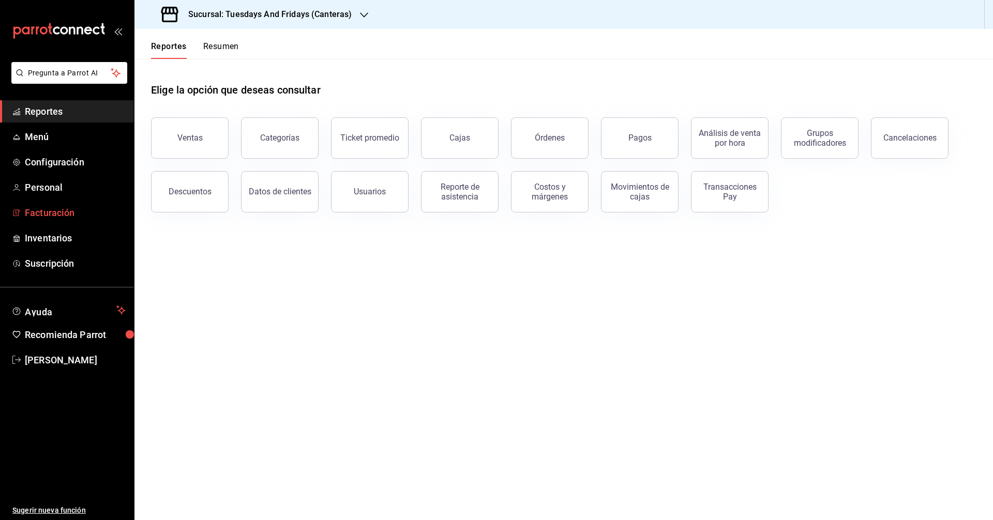
click at [51, 217] on span "Facturación" at bounding box center [75, 213] width 101 height 14
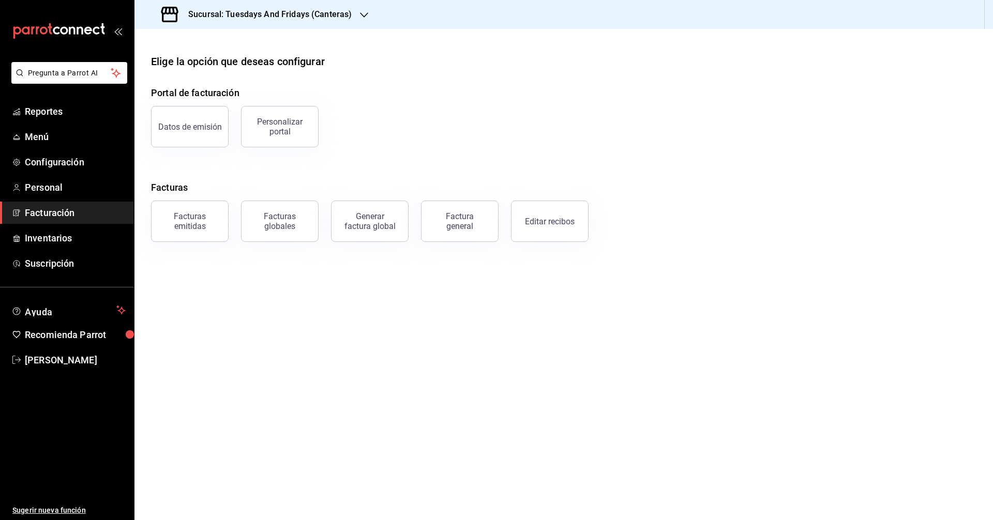
click at [70, 218] on span "Facturación" at bounding box center [75, 213] width 101 height 14
click at [438, 227] on div "Factura general" at bounding box center [460, 221] width 52 height 20
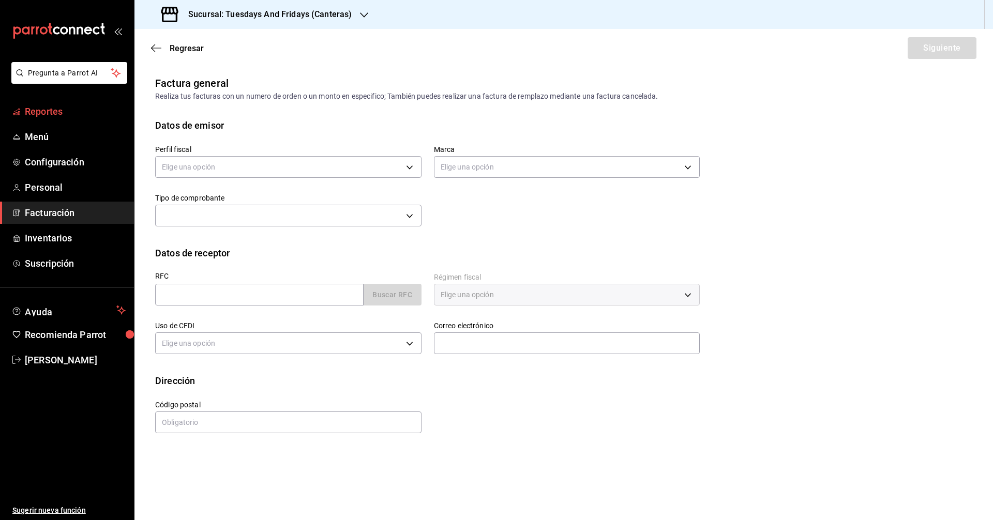
click at [62, 121] on link "Reportes" at bounding box center [67, 111] width 134 height 22
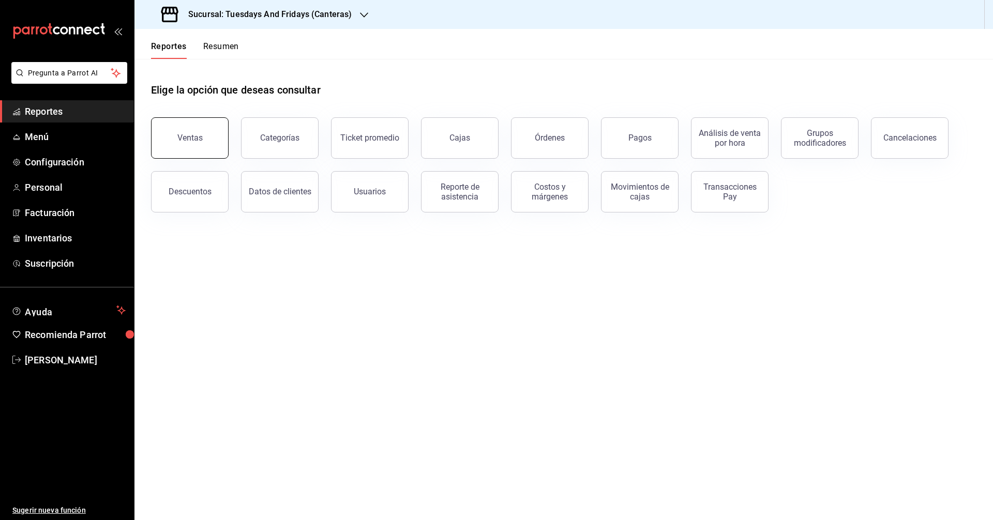
click at [195, 124] on button "Ventas" at bounding box center [190, 137] width 78 height 41
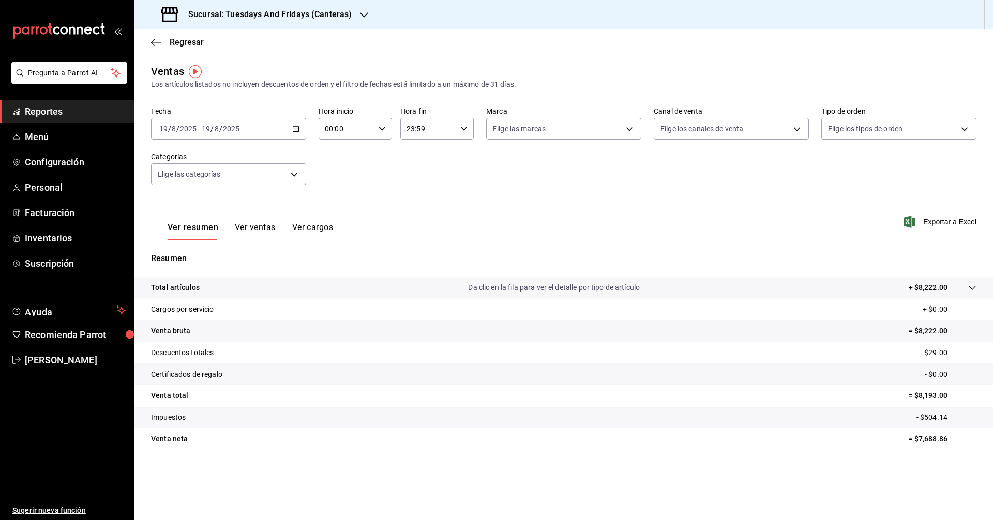
click at [836, 188] on div "Fecha 2025-08-19 19 / 8 / 2025 - 2025-08-19 19 / 8 / 2025 Hora inicio 00:00 Hor…" at bounding box center [563, 151] width 825 height 91
click at [293, 134] on div "2025-08-19 19 / 8 / 2025 - 2025-08-19 19 / 8 / 2025" at bounding box center [228, 129] width 155 height 22
click at [197, 253] on span "Rango de fechas" at bounding box center [200, 253] width 80 height 11
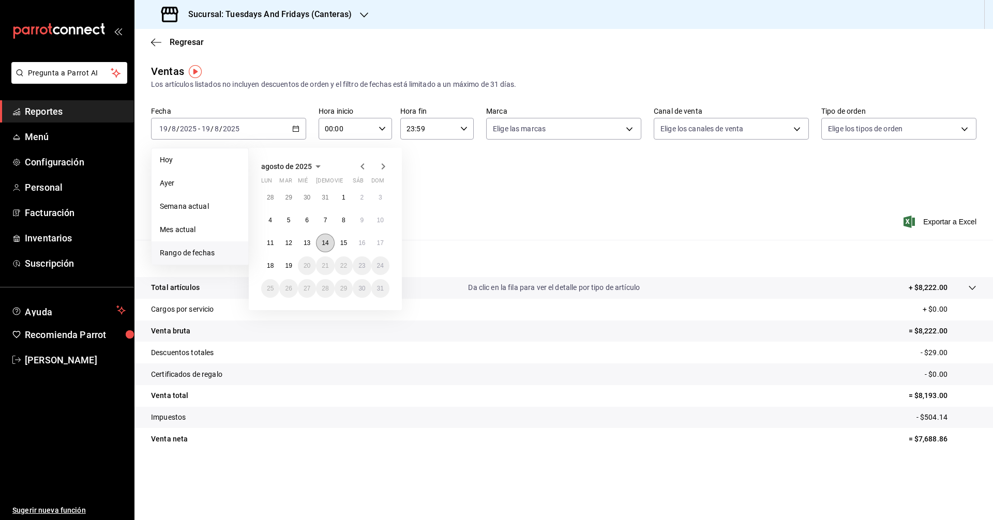
click at [321, 240] on button "14" at bounding box center [325, 243] width 18 height 19
click at [346, 243] on abbr "15" at bounding box center [343, 242] width 7 height 7
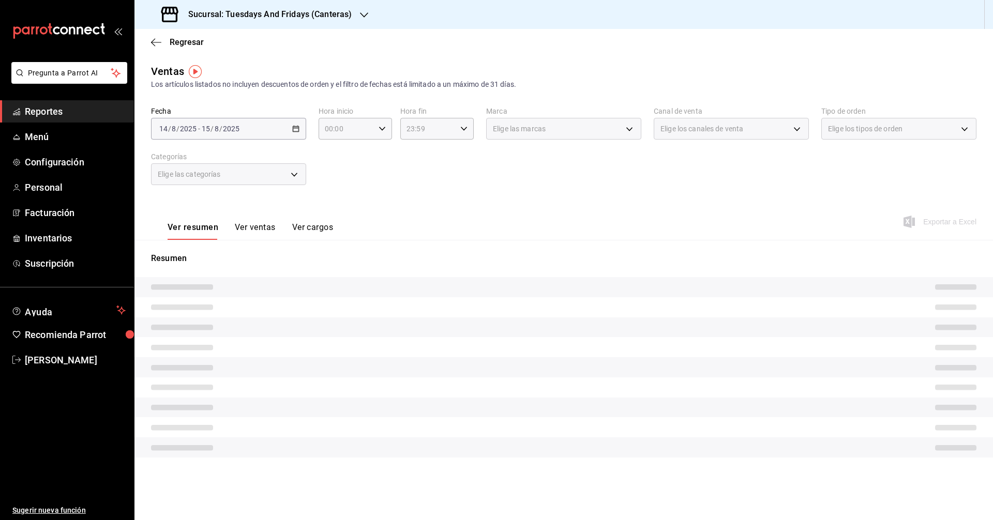
click at [347, 186] on div "Fecha 2025-08-14 14 / 8 / 2025 - 2025-08-15 15 / 8 / 2025 Hora inicio 00:00 Hor…" at bounding box center [563, 151] width 825 height 91
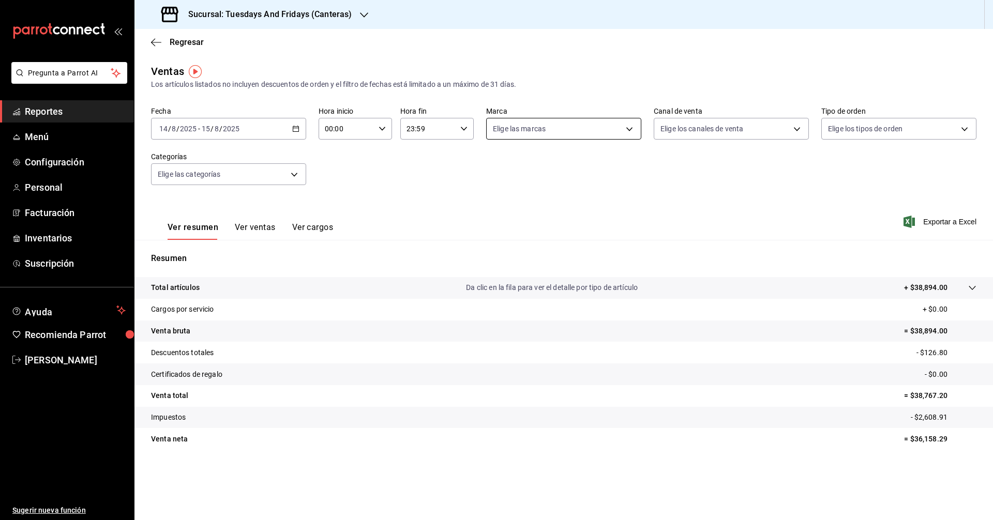
click at [565, 132] on body "Pregunta a Parrot AI Reportes Menú Configuración Personal Facturación Inventari…" at bounding box center [496, 260] width 993 height 520
click at [720, 182] on div at bounding box center [496, 260] width 993 height 520
click at [742, 129] on body "Pregunta a Parrot AI Reportes Menú Configuración Personal Facturación Inventari…" at bounding box center [496, 260] width 993 height 520
click at [507, 201] on div at bounding box center [496, 260] width 993 height 520
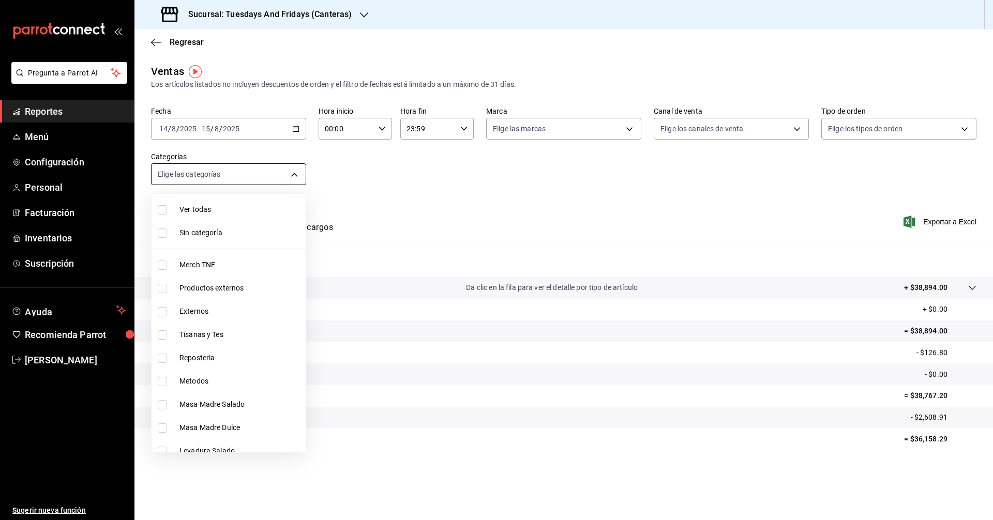
click at [299, 180] on body "Pregunta a Parrot AI Reportes Menú Configuración Personal Facturación Inventari…" at bounding box center [496, 260] width 993 height 520
click at [384, 172] on div at bounding box center [496, 260] width 993 height 520
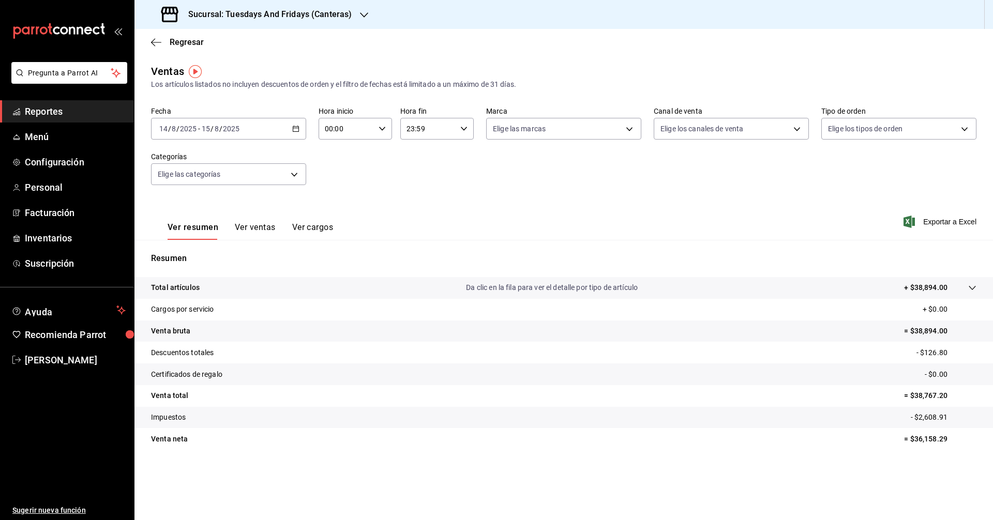
click at [55, 115] on span "Reportes" at bounding box center [75, 111] width 101 height 14
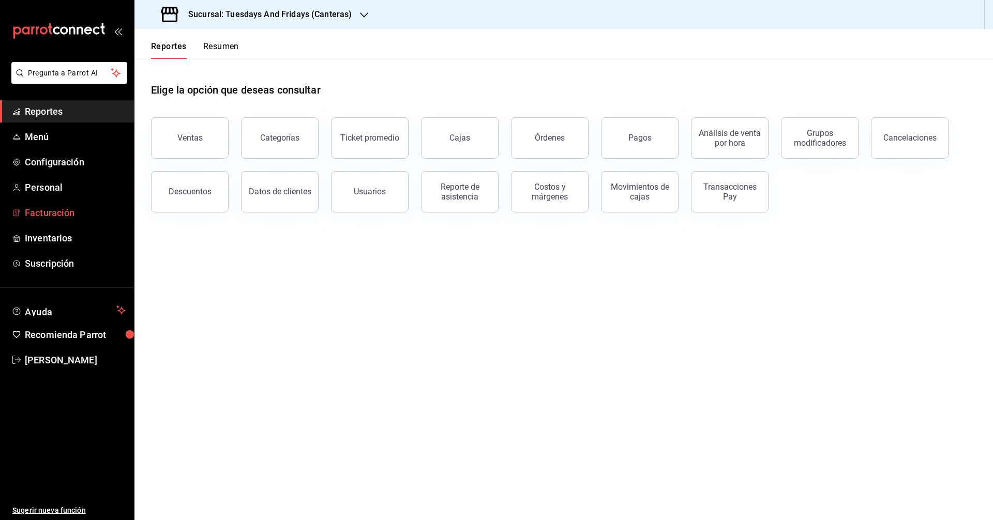
click at [60, 205] on link "Facturación" at bounding box center [67, 213] width 134 height 22
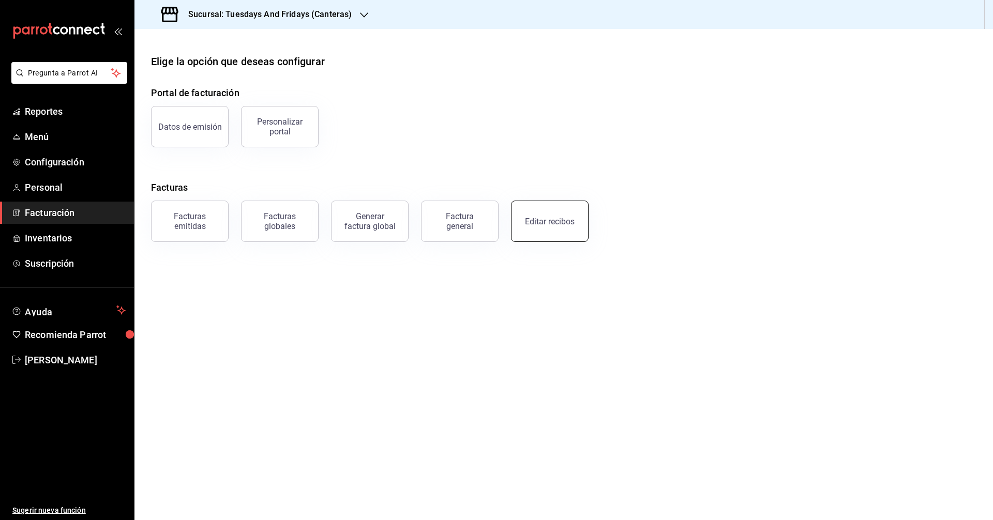
click at [542, 234] on button "Editar recibos" at bounding box center [550, 221] width 78 height 41
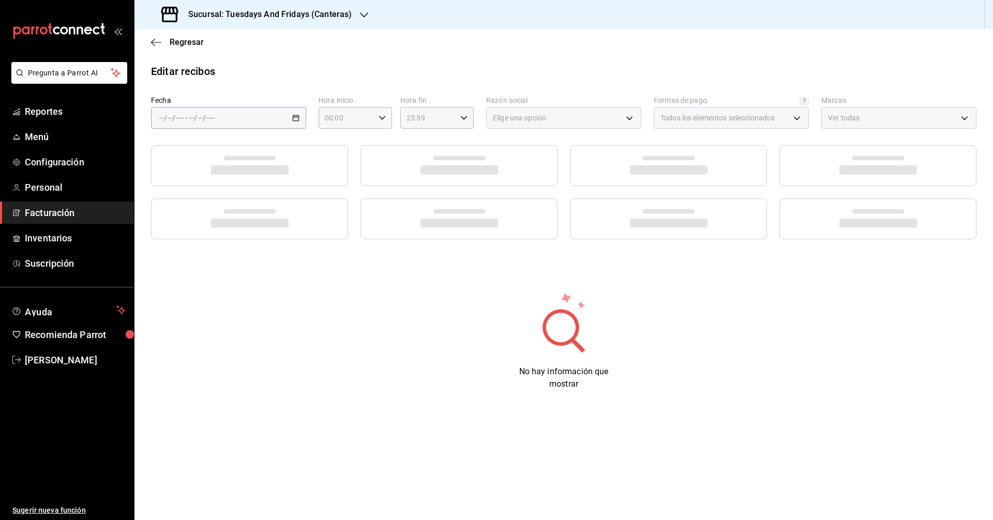
type input "8e04087b-f965-44f9-9dbc-1068318520d2"
click at [56, 212] on span "Facturación" at bounding box center [75, 213] width 101 height 14
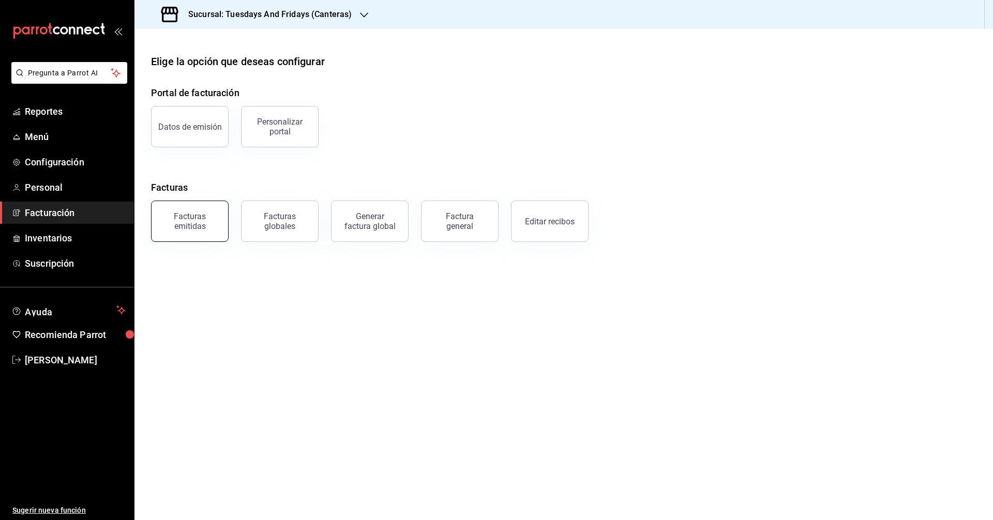
click at [187, 230] on div "Facturas emitidas" at bounding box center [190, 221] width 64 height 20
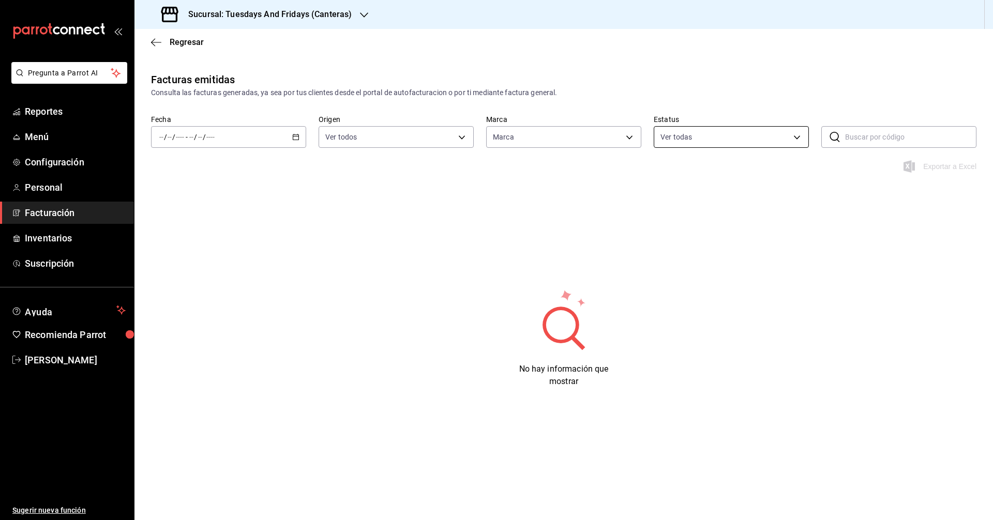
type input "72192942-13c2-4f84-be82-f50c87f3379a"
click at [846, 139] on input "text" at bounding box center [910, 137] width 131 height 21
paste input "https://parrotsoftware.com.mx/"
type input "https://parrotsoftware.com.mx/"
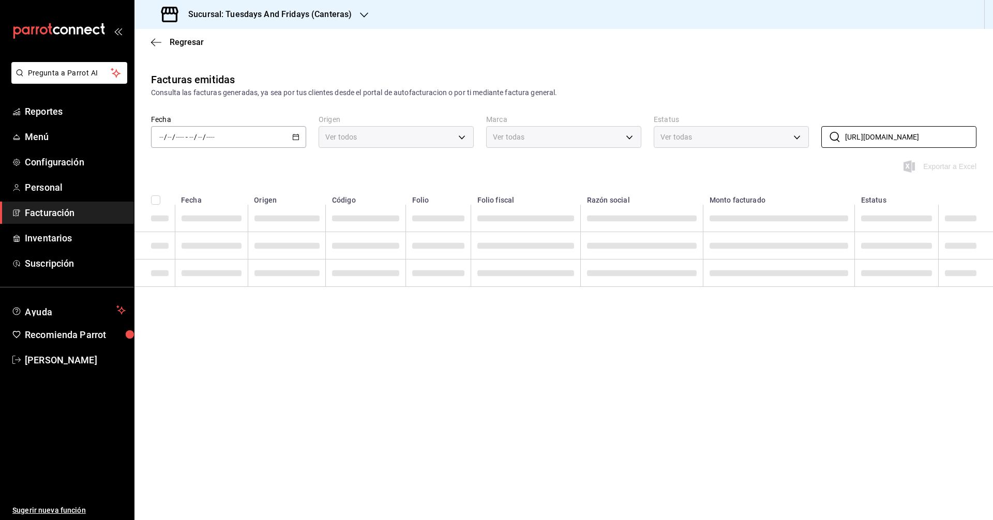
drag, startPoint x: 845, startPoint y: 135, endPoint x: 992, endPoint y: 154, distance: 148.4
click at [992, 154] on div "Fecha / / - / / Origen Ver todos ORDER_INVOICE,GENERAL_INVOICE Marca Ver todas …" at bounding box center [563, 137] width 858 height 45
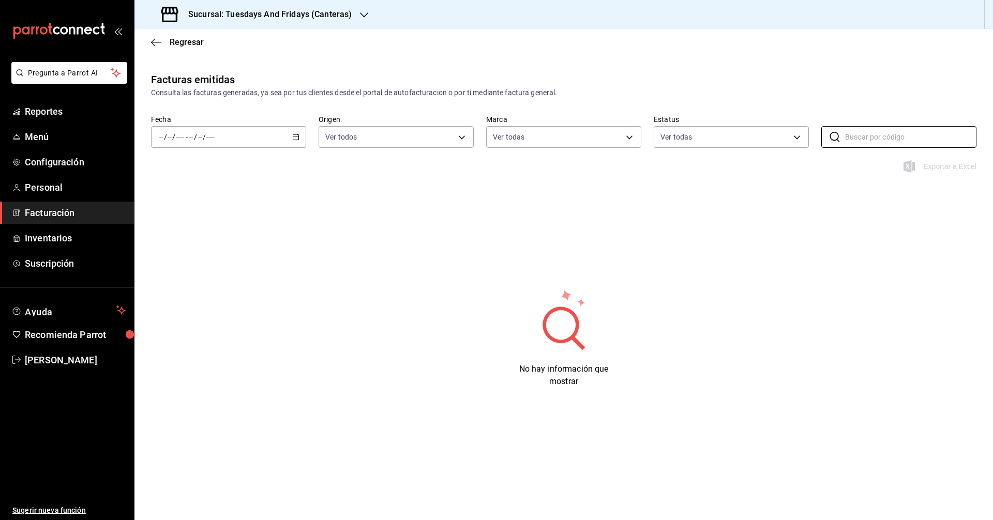
paste input "287140825ECAB8"
type input "287140825ECAB8"
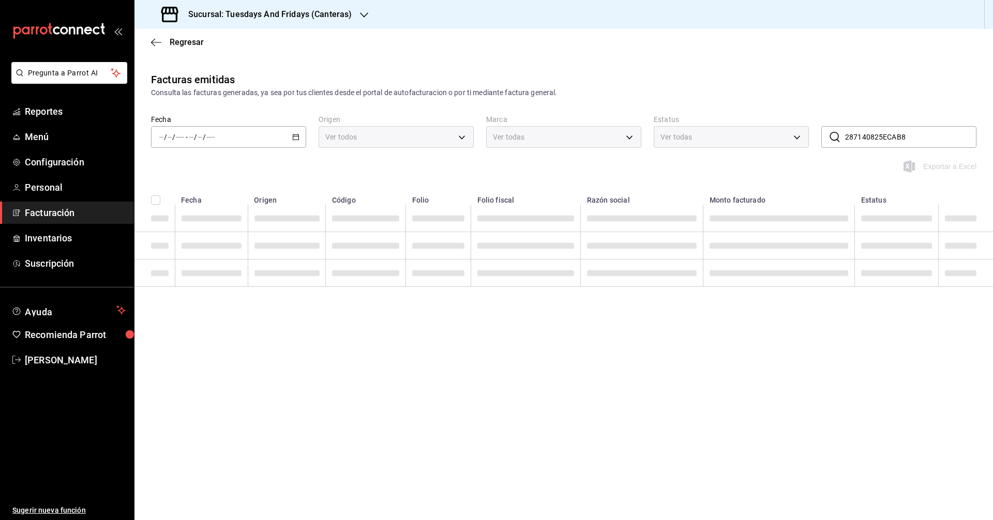
click at [719, 201] on th "Monto facturado" at bounding box center [778, 197] width 151 height 16
click at [52, 208] on span "Facturación" at bounding box center [75, 213] width 101 height 14
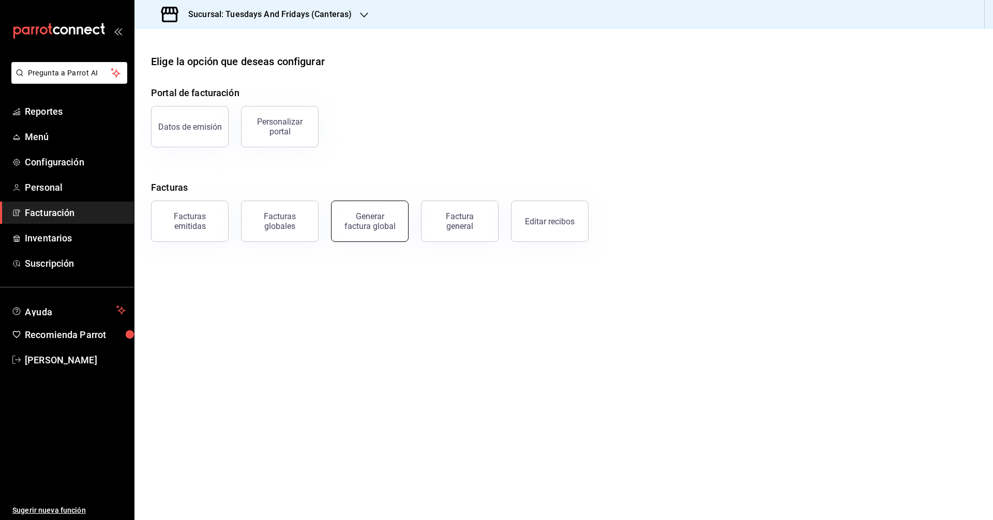
click at [393, 230] on button "Generar factura global" at bounding box center [370, 221] width 78 height 41
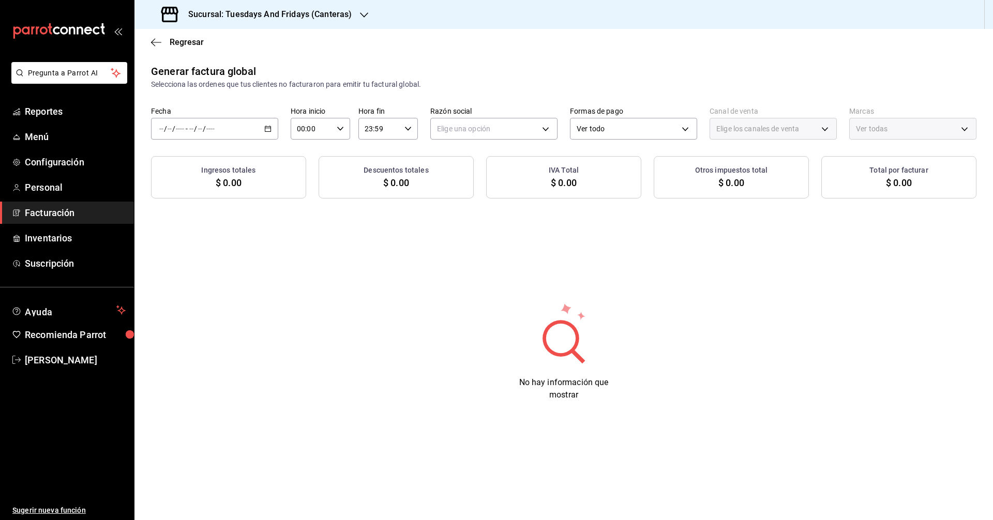
type input "PARROT,UBER_EATS,RAPPI,DIDI_FOOD,ONLINE"
click at [272, 132] on div "/ / - / /" at bounding box center [214, 129] width 127 height 22
click at [205, 156] on span "Rango de fechas" at bounding box center [200, 160] width 80 height 11
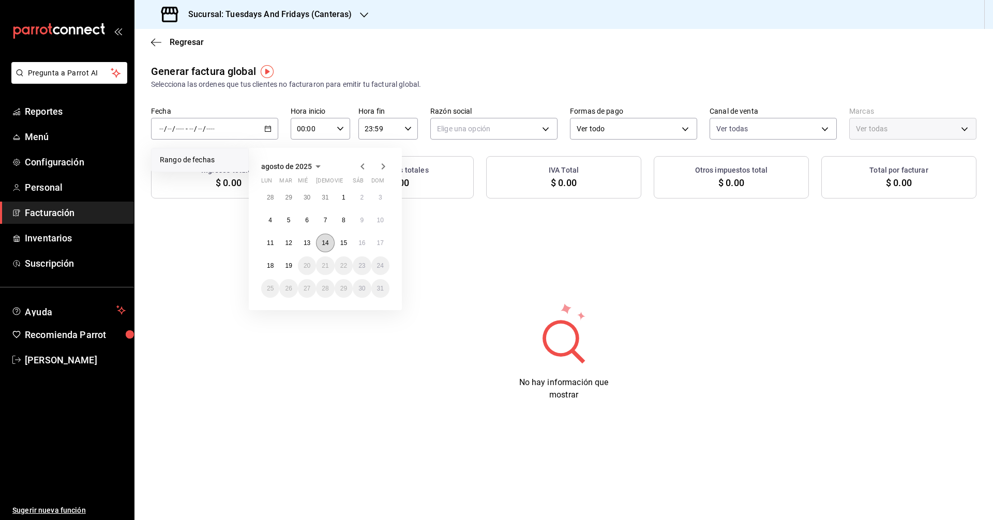
click at [320, 242] on button "14" at bounding box center [325, 243] width 18 height 19
click at [321, 242] on button "14" at bounding box center [325, 243] width 18 height 19
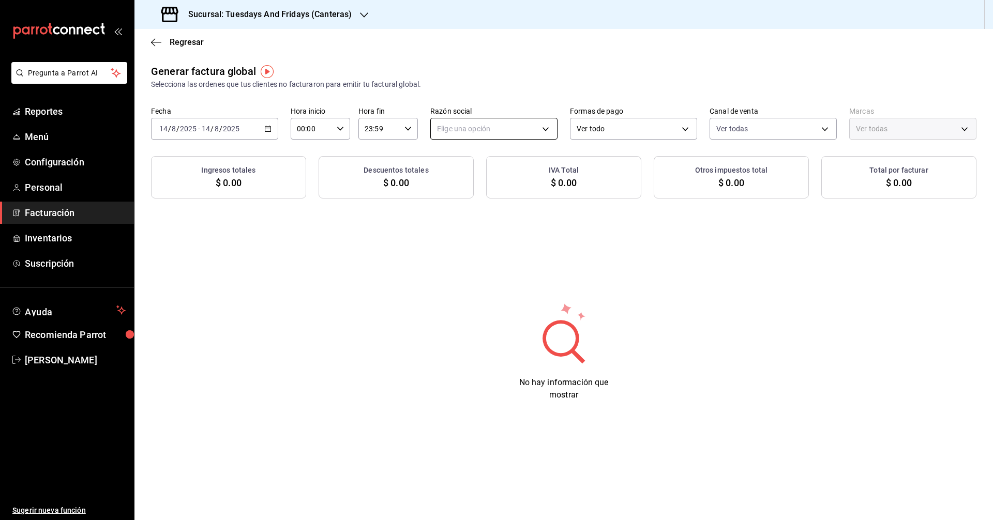
click at [464, 126] on body "Pregunta a Parrot AI Reportes Menú Configuración Personal Facturación Inventari…" at bounding box center [496, 260] width 993 height 520
click at [460, 181] on li "[PERSON_NAME]" at bounding box center [494, 181] width 126 height 19
type input "c9cd24ef-4caf-4a7b-8585-89d79b9dc07f"
type input "72192942-13c2-4f84-be82-f50c87f3379a"
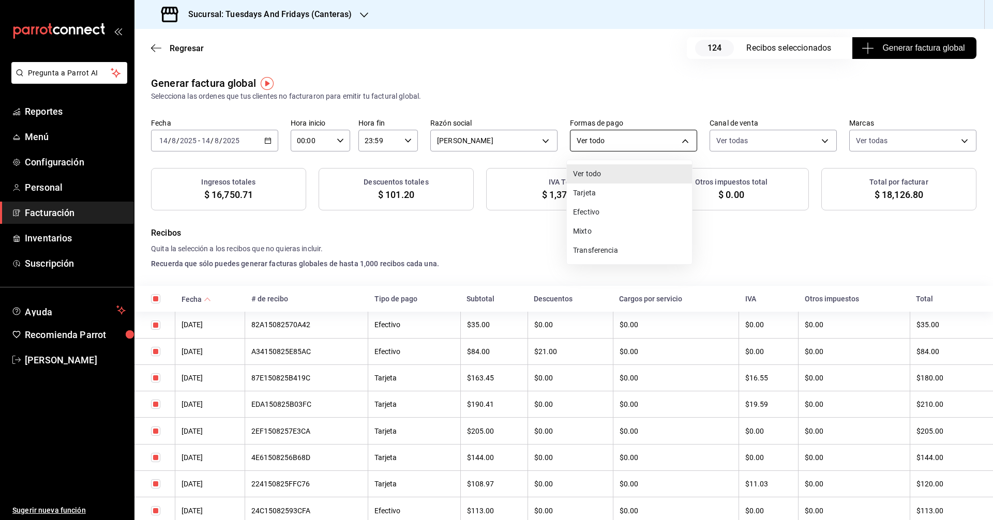
click at [633, 149] on body "Pregunta a Parrot AI Reportes Menú Configuración Personal Facturación Inventari…" at bounding box center [496, 260] width 993 height 520
click at [618, 195] on li "Tarjeta" at bounding box center [629, 193] width 125 height 19
type input "CARD"
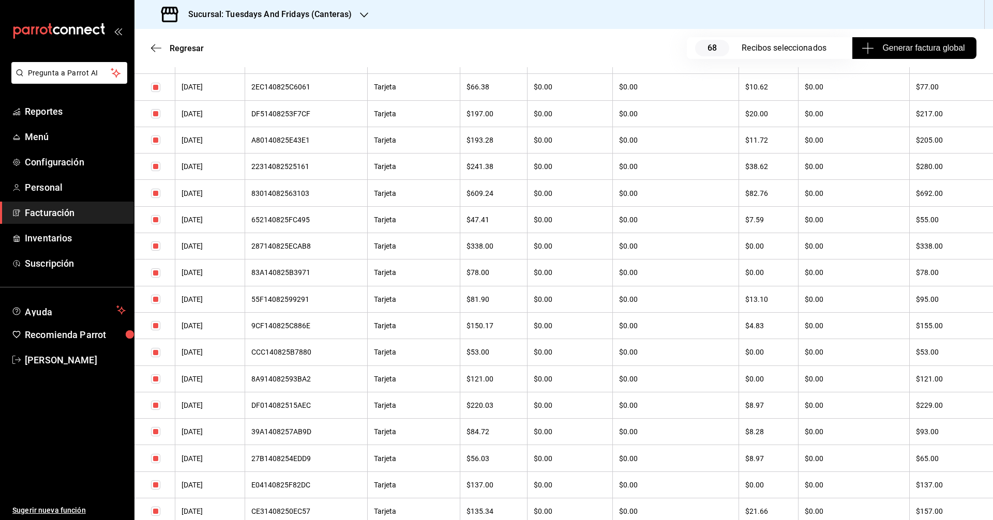
scroll to position [1499, 0]
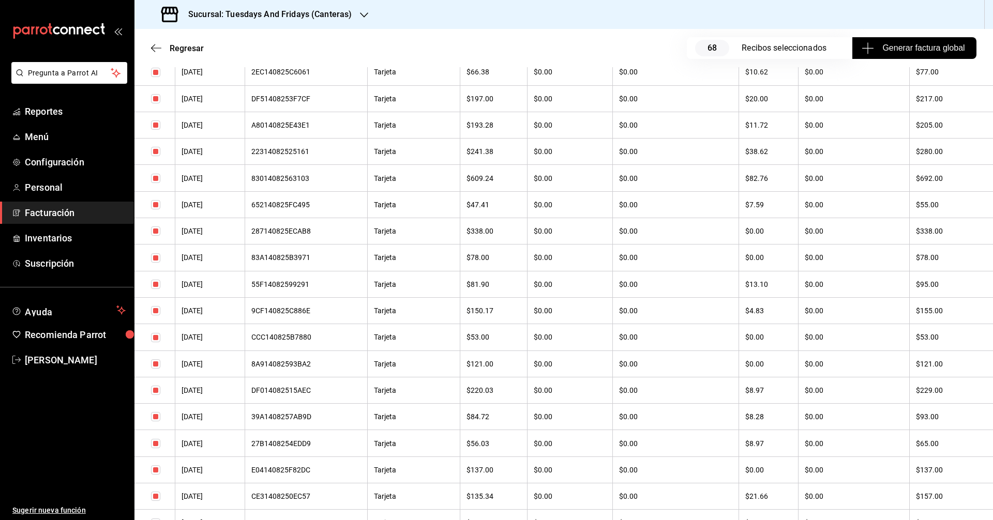
click at [535, 234] on th "$0.00" at bounding box center [569, 231] width 85 height 26
click at [300, 226] on th "287140825ECAB8" at bounding box center [306, 231] width 123 height 26
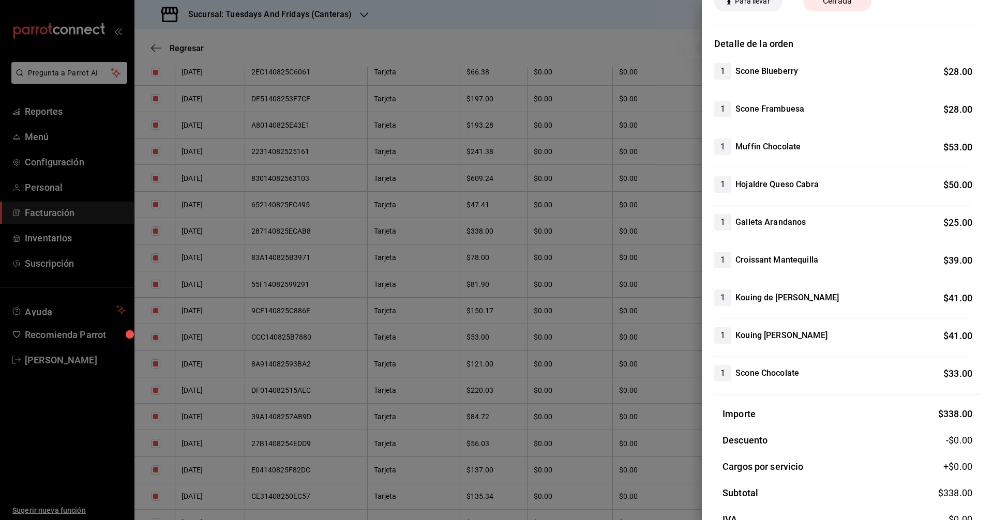
scroll to position [32, 0]
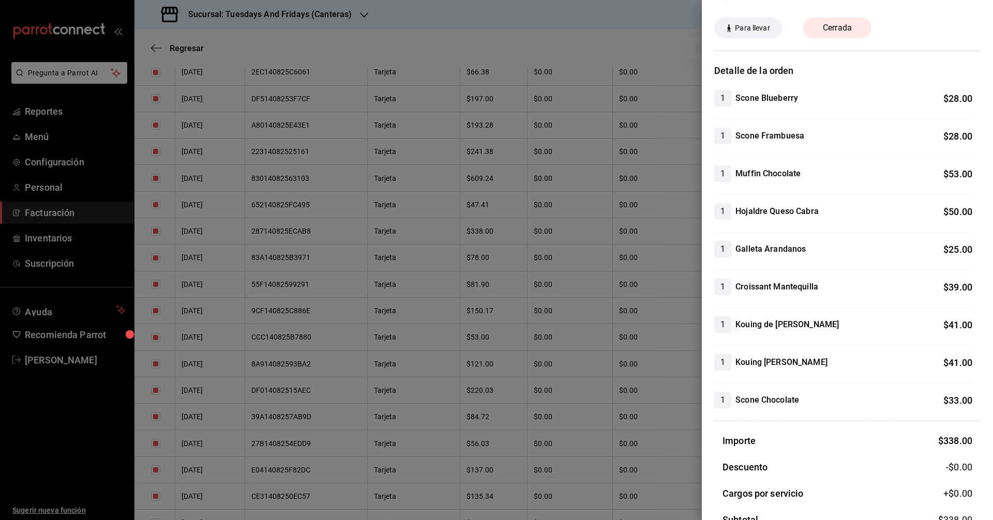
click at [656, 43] on div at bounding box center [496, 260] width 993 height 520
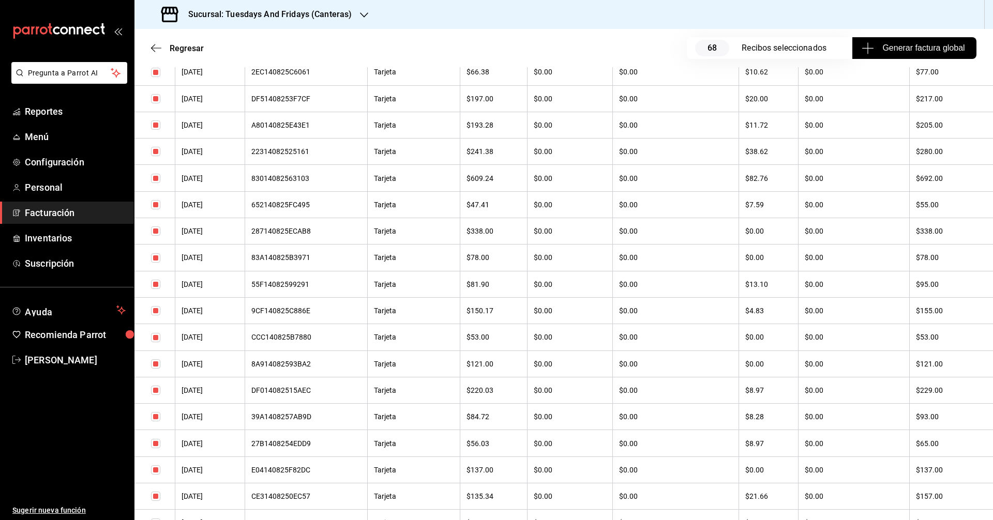
click at [945, 30] on div "Regresar 68 Recibos seleccionados Generar factura global" at bounding box center [563, 48] width 858 height 38
click at [283, 232] on div "287140825ECAB8" at bounding box center [306, 231] width 110 height 8
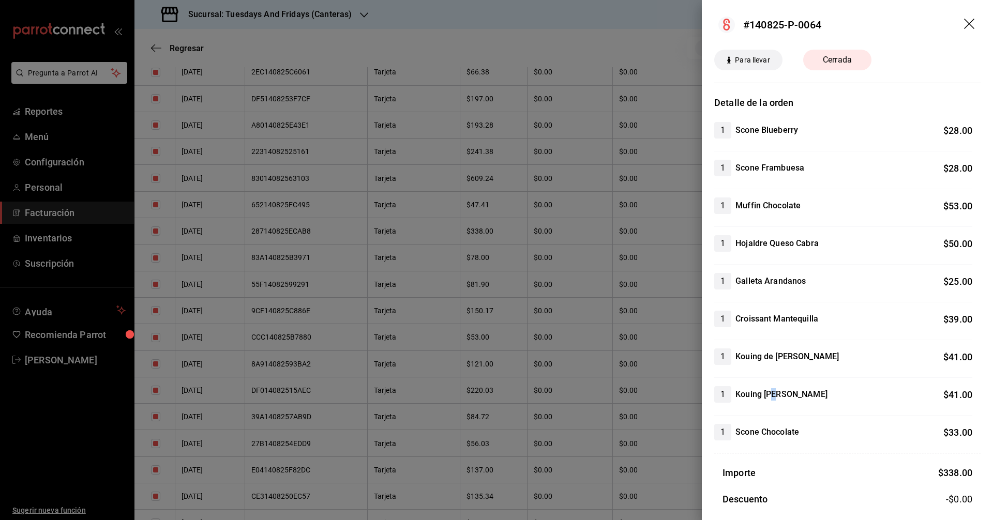
drag, startPoint x: 773, startPoint y: 398, endPoint x: 780, endPoint y: 399, distance: 7.3
click at [780, 399] on h4 "Kouing Amann Guayaba" at bounding box center [781, 394] width 92 height 12
drag, startPoint x: 765, startPoint y: 435, endPoint x: 780, endPoint y: 438, distance: 15.2
click at [780, 438] on h4 "Scone Chocolate" at bounding box center [767, 432] width 64 height 12
click at [788, 435] on h4 "Scone Chocolate" at bounding box center [767, 432] width 64 height 12
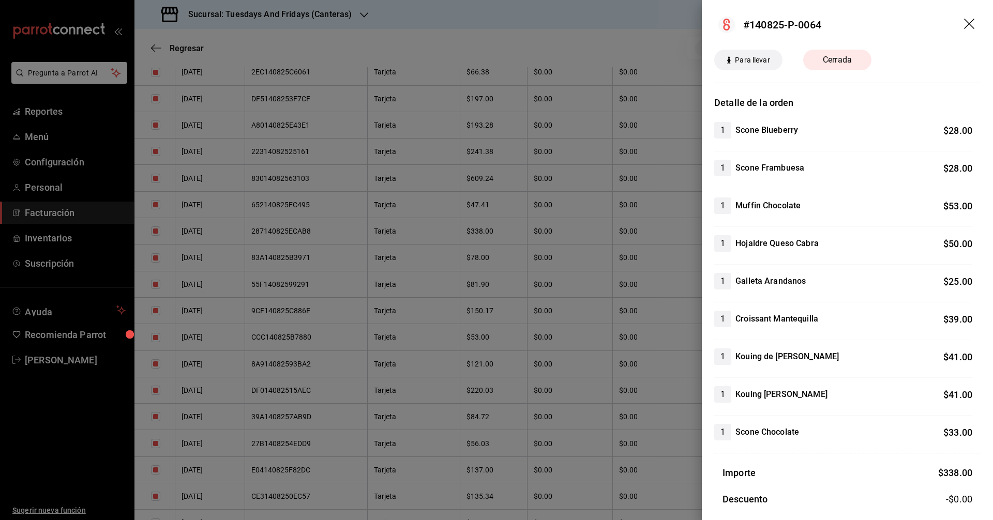
click at [424, 43] on div at bounding box center [496, 260] width 993 height 520
